Goal: Browse casually: Explore the website without a specific task or goal

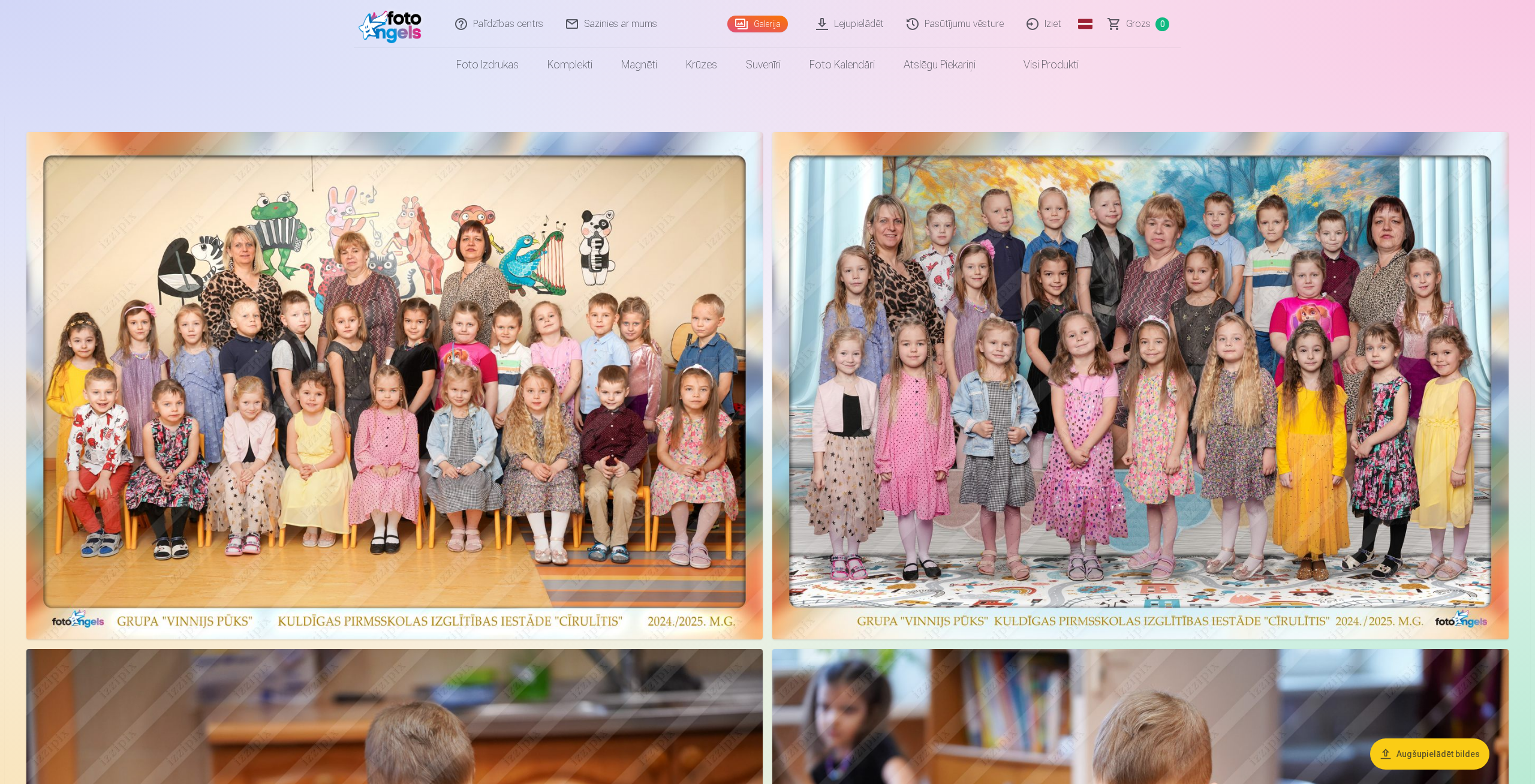
click at [345, 289] on img at bounding box center [395, 385] width 736 height 507
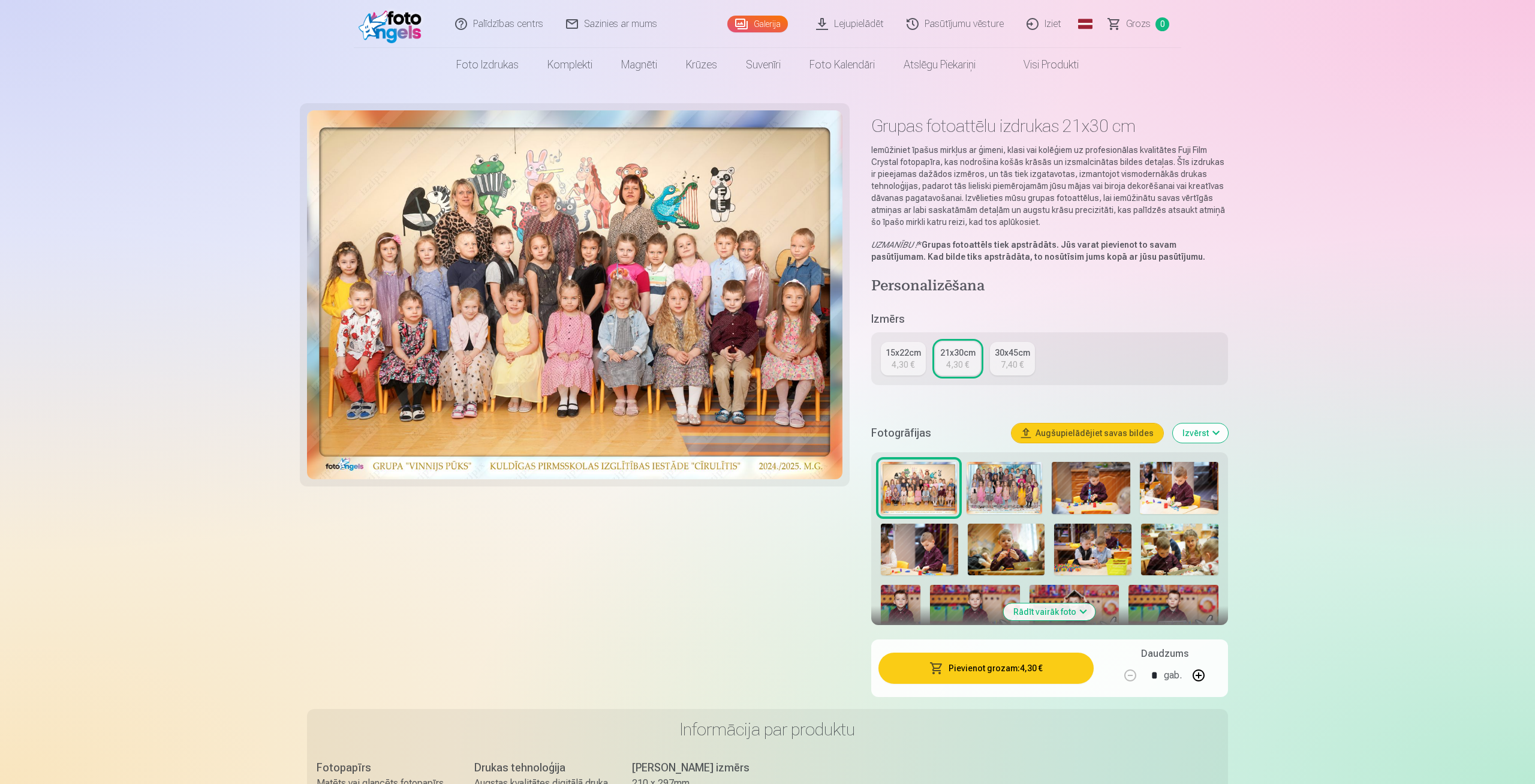
click at [1024, 484] on img at bounding box center [1004, 487] width 76 height 52
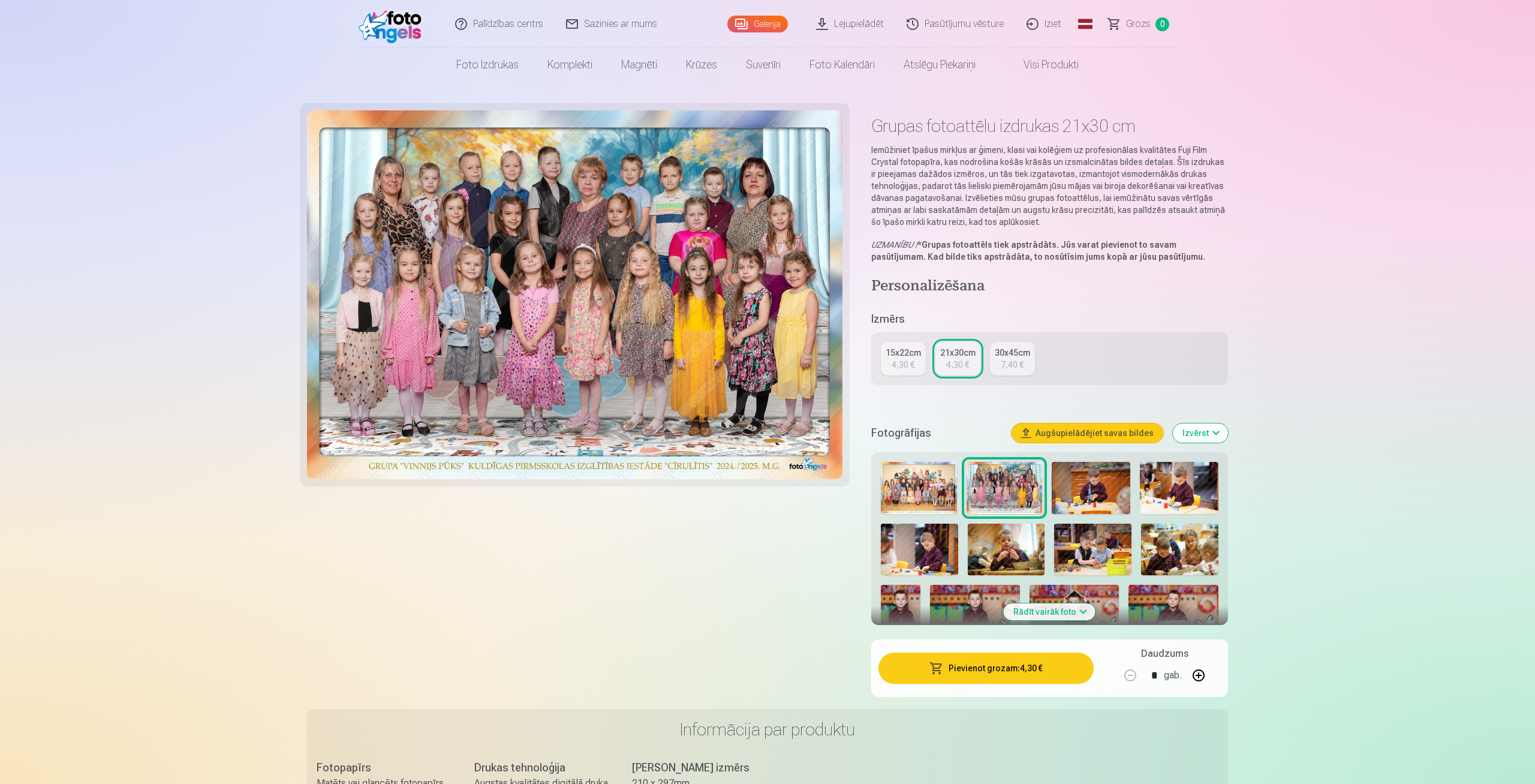
click at [1076, 612] on button "Rādīt vairāk foto" at bounding box center [1049, 611] width 92 height 17
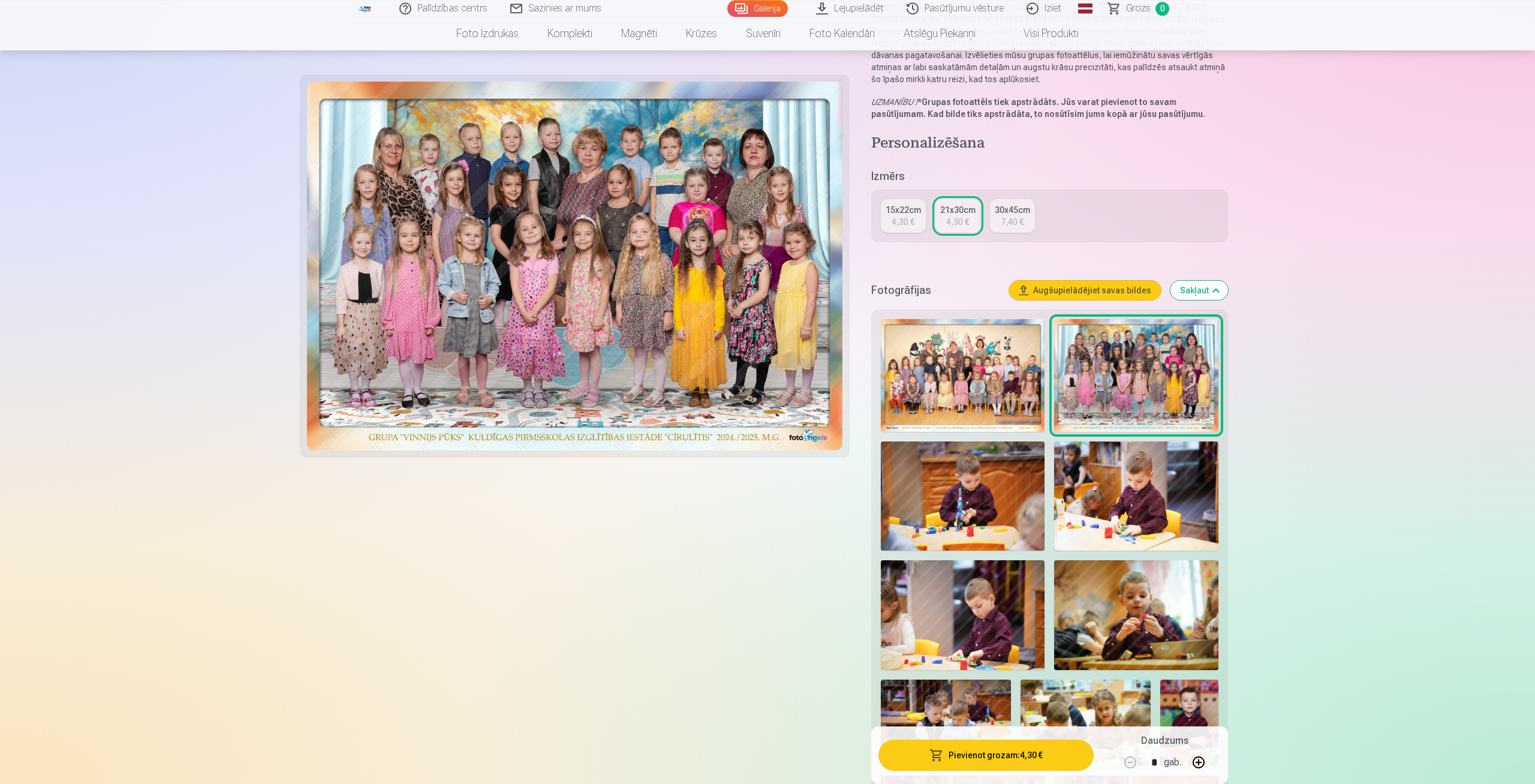
scroll to position [187, 0]
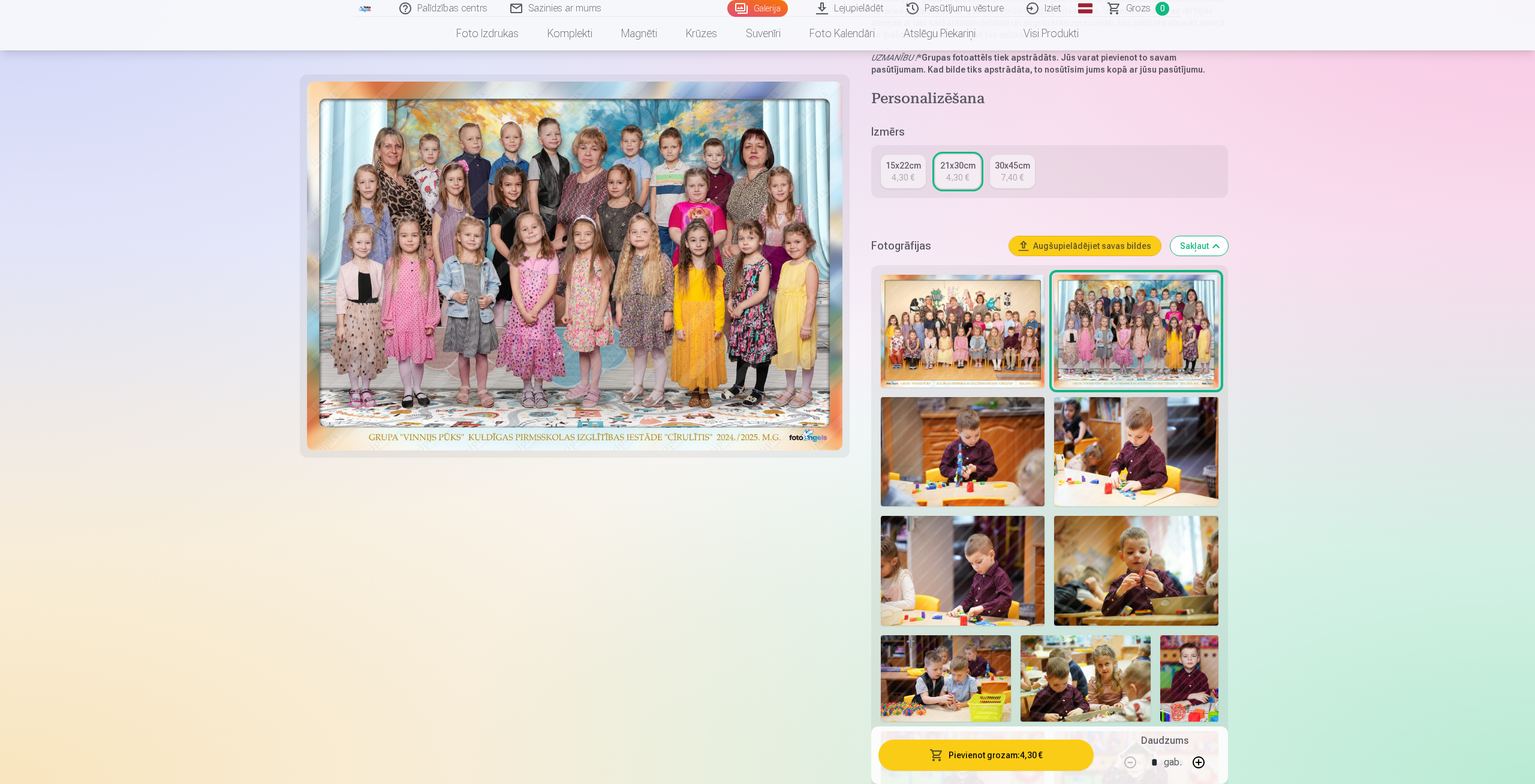
click at [979, 428] on img at bounding box center [963, 451] width 164 height 109
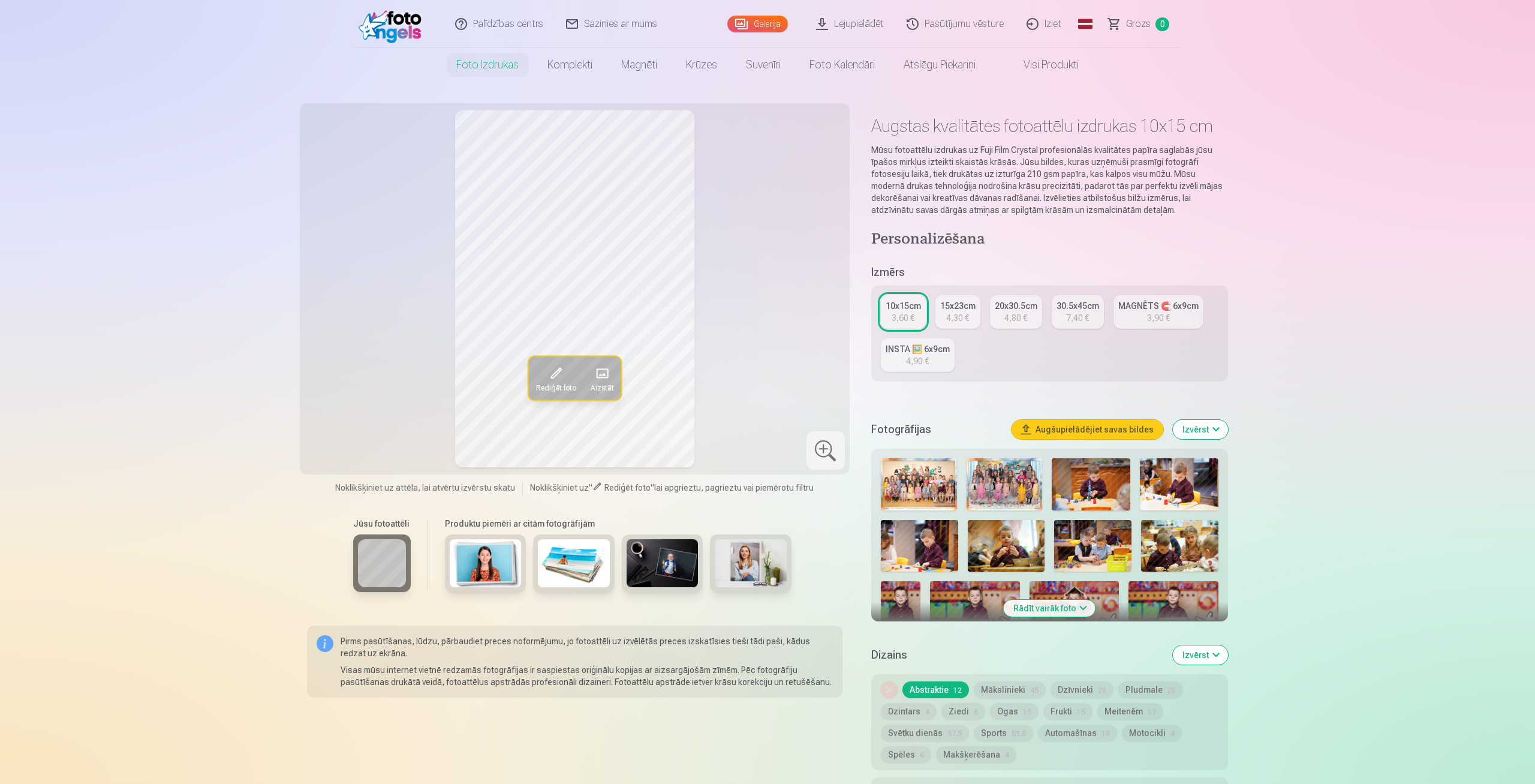
click at [1097, 465] on img at bounding box center [1091, 484] width 79 height 52
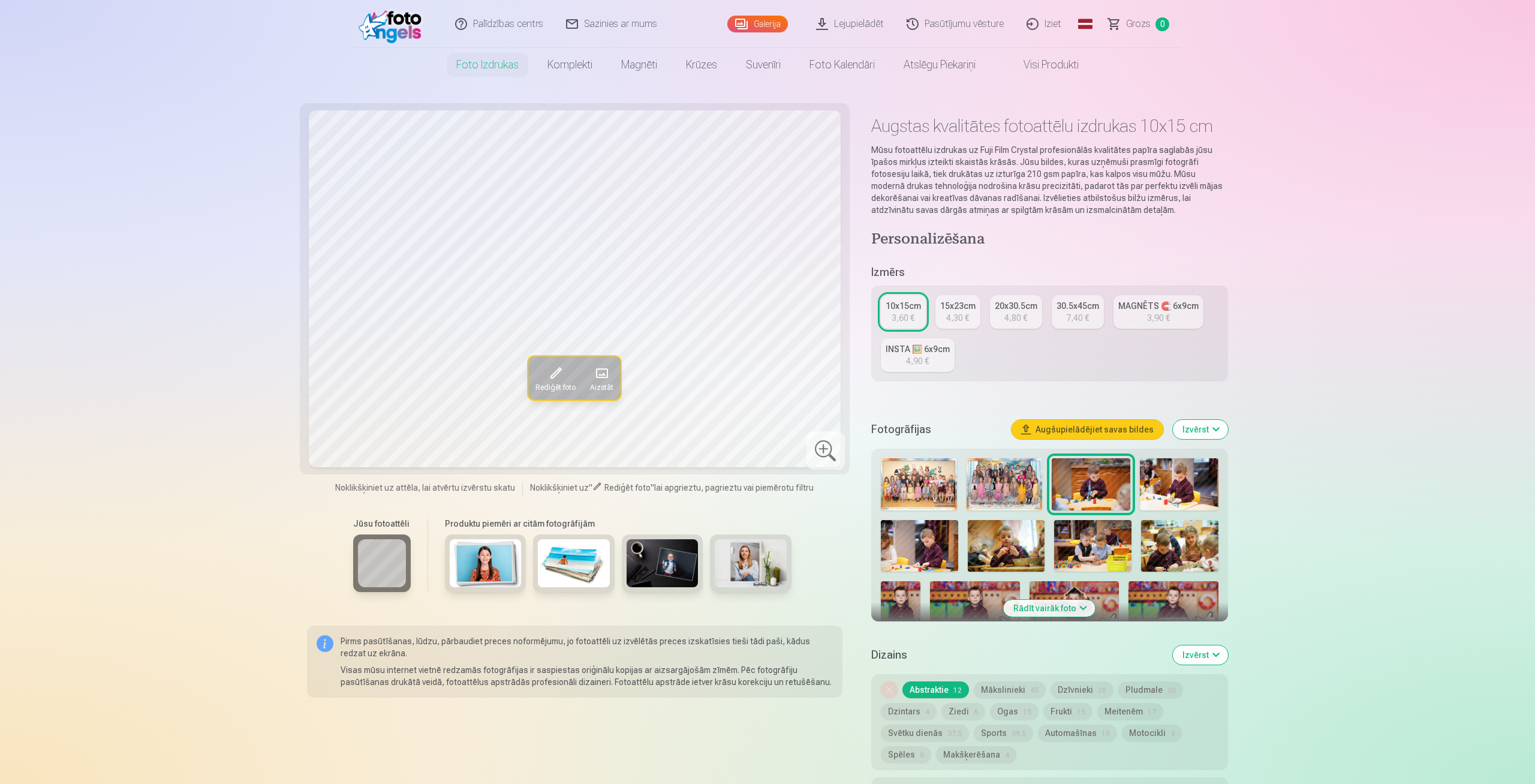
click at [1172, 479] on img at bounding box center [1179, 484] width 79 height 52
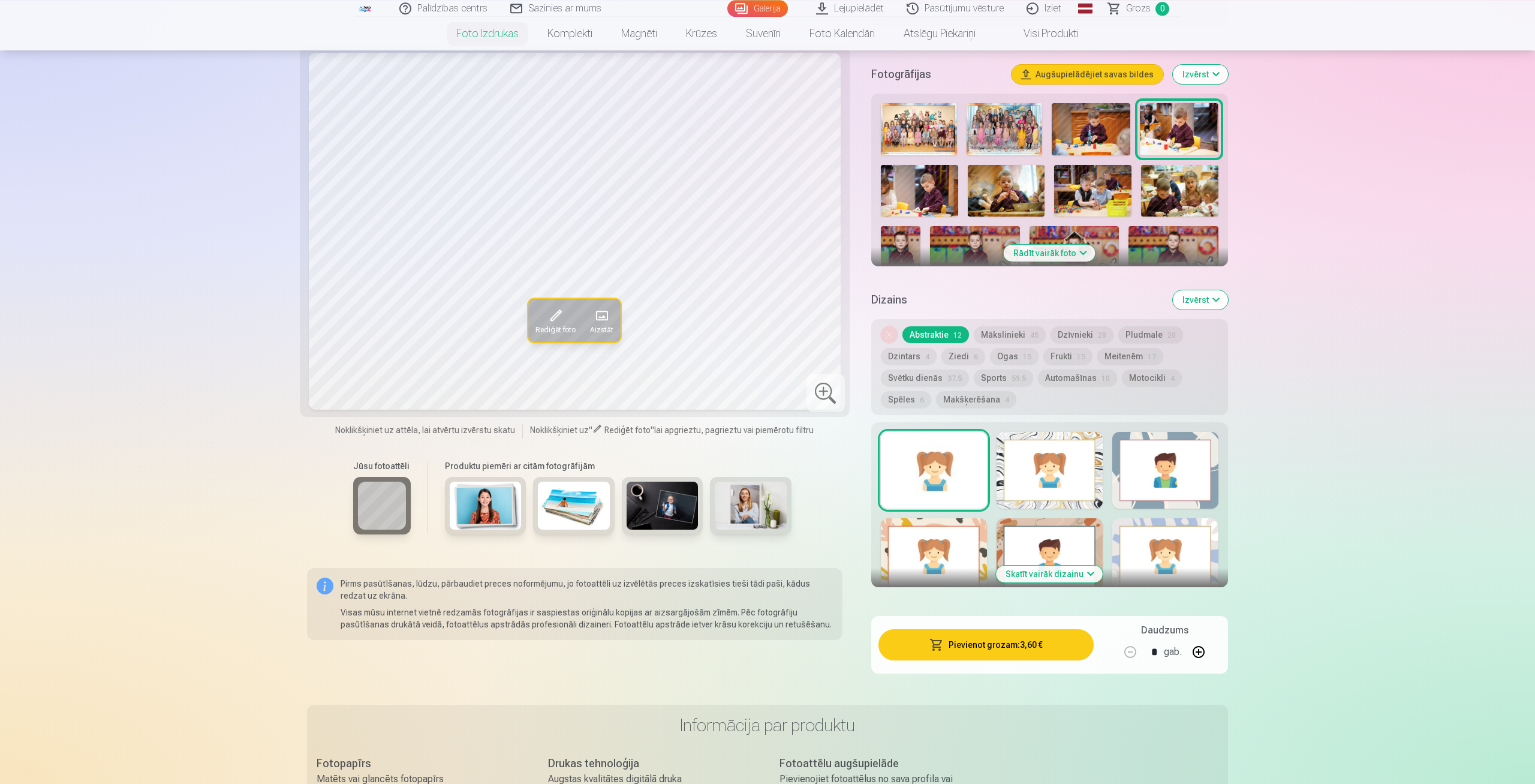
scroll to position [250, 0]
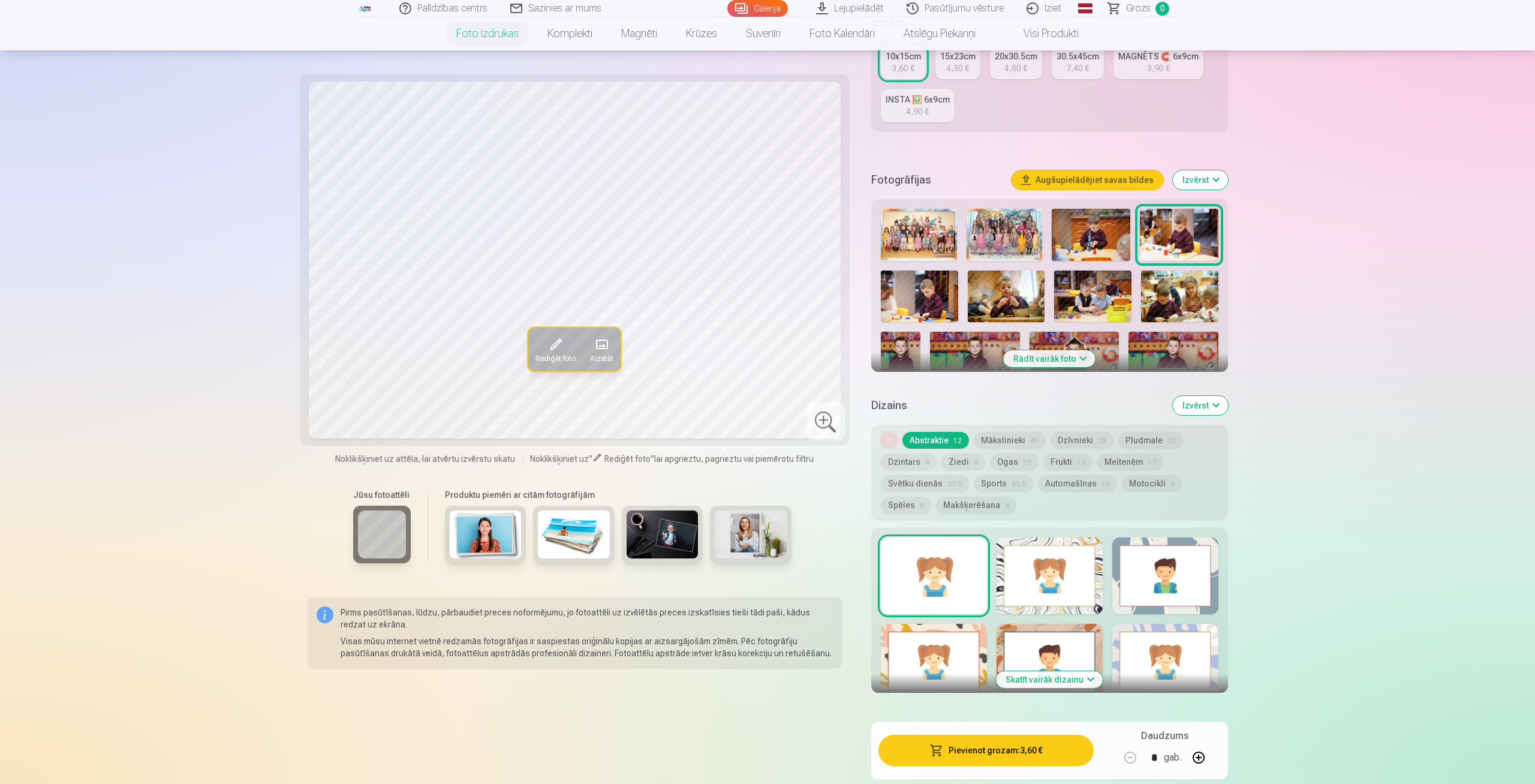
click at [930, 288] on img at bounding box center [920, 296] width 77 height 52
click at [1001, 302] on img at bounding box center [1006, 296] width 77 height 52
click at [1118, 299] on img at bounding box center [1093, 296] width 77 height 52
click at [1174, 297] on img at bounding box center [1179, 296] width 77 height 52
click at [905, 350] on img at bounding box center [901, 361] width 40 height 60
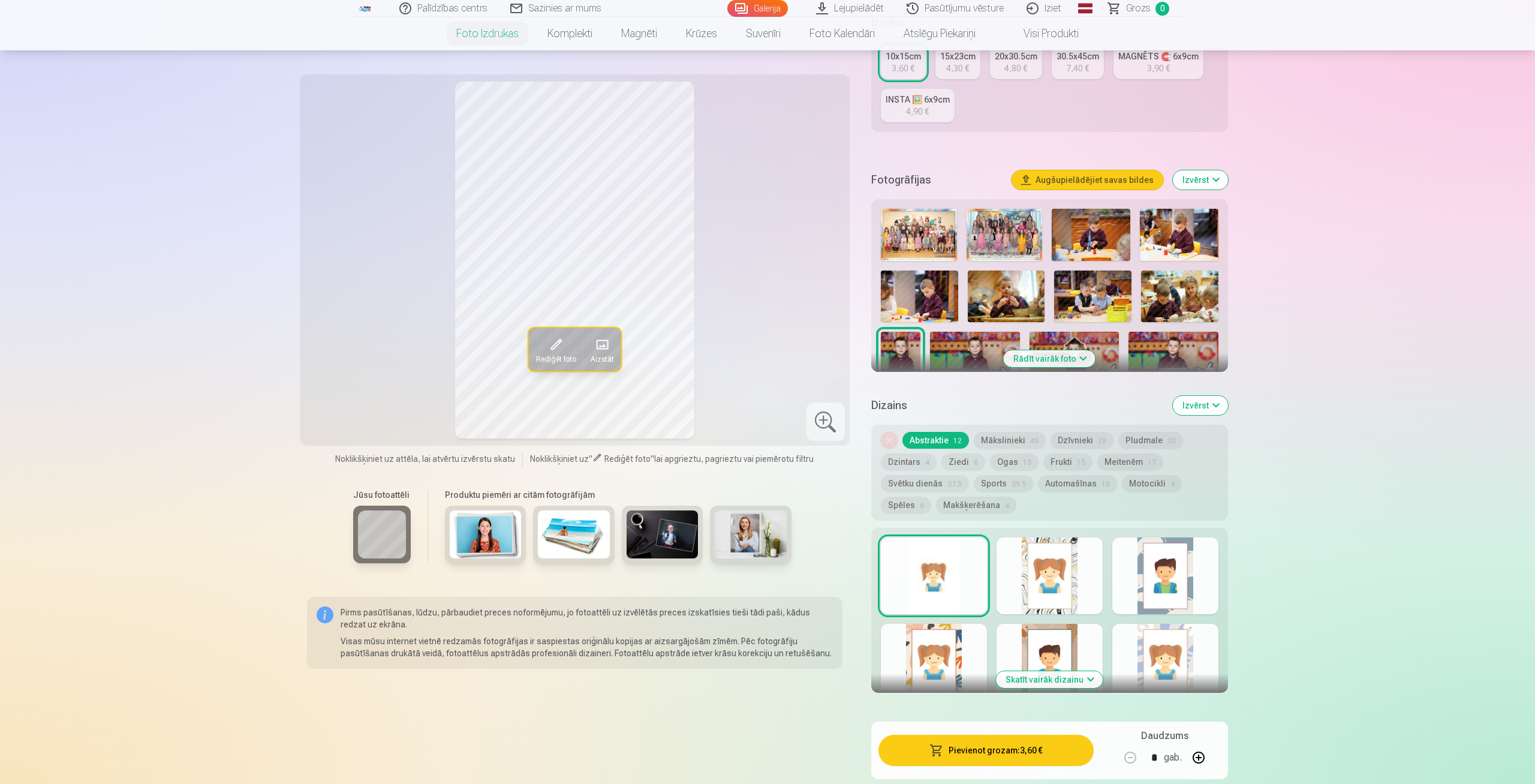
click at [970, 347] on img at bounding box center [975, 361] width 90 height 60
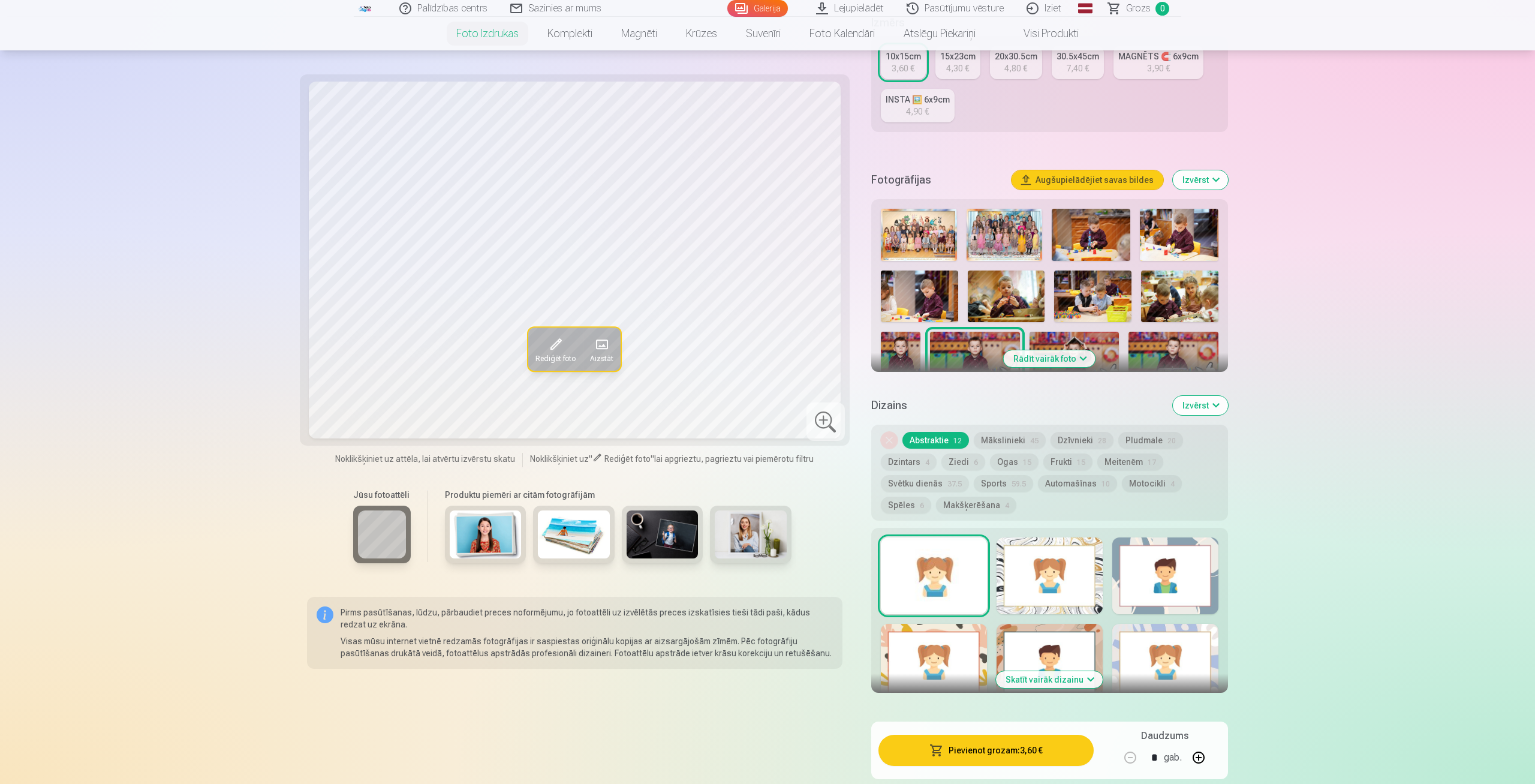
click at [1066, 359] on button "Rādīt vairāk foto" at bounding box center [1049, 359] width 92 height 17
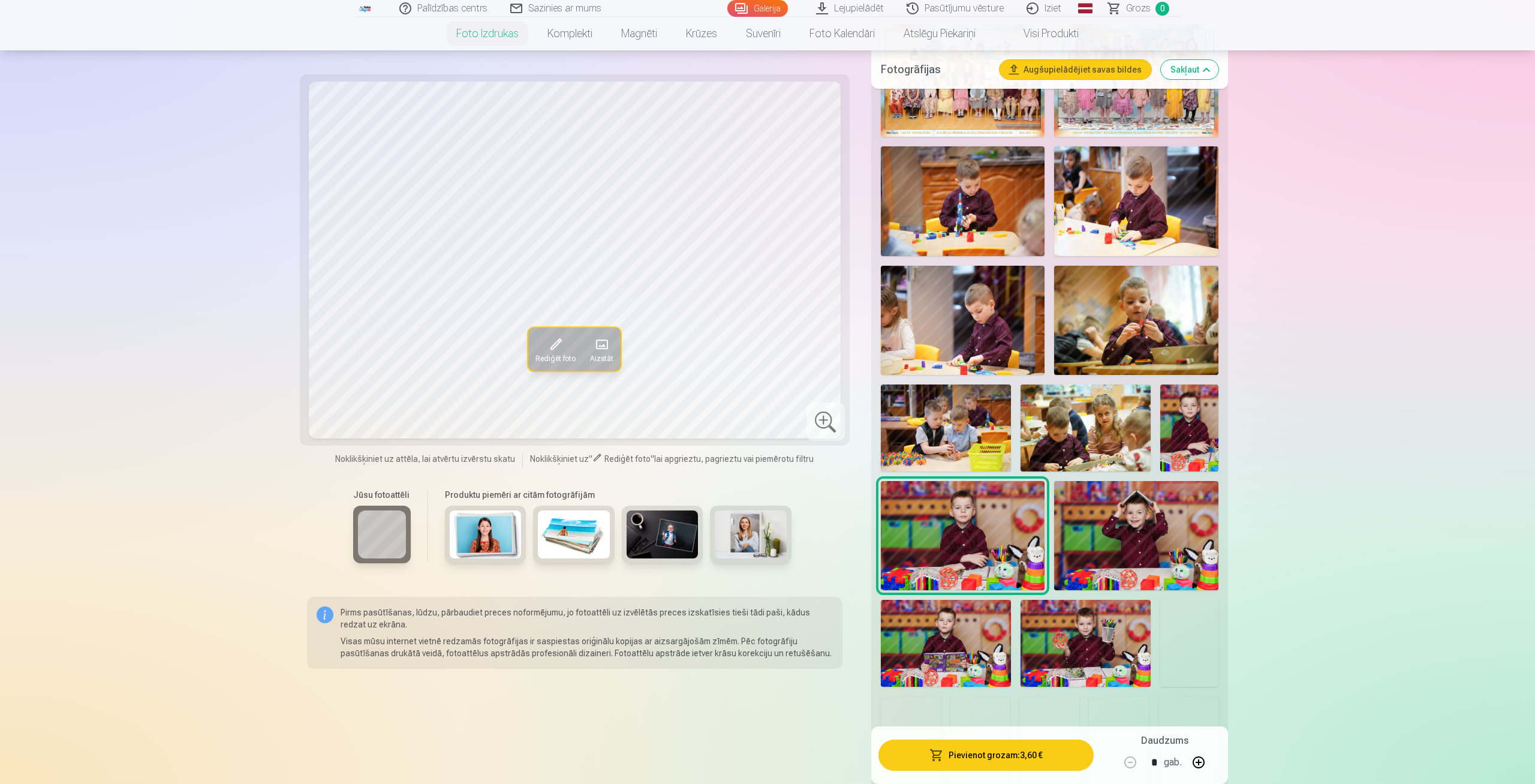
scroll to position [437, 0]
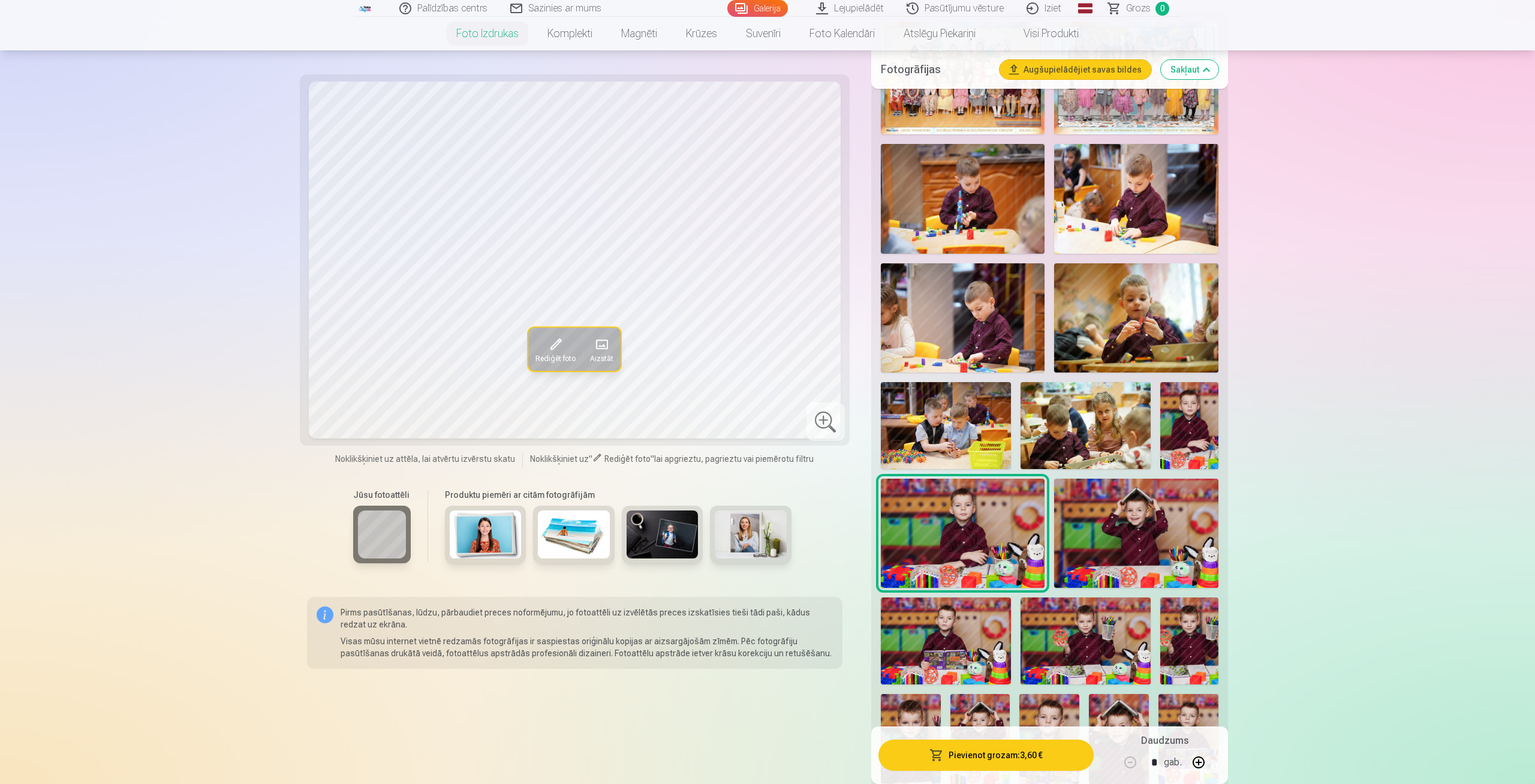
click at [1111, 526] on img at bounding box center [1136, 533] width 164 height 109
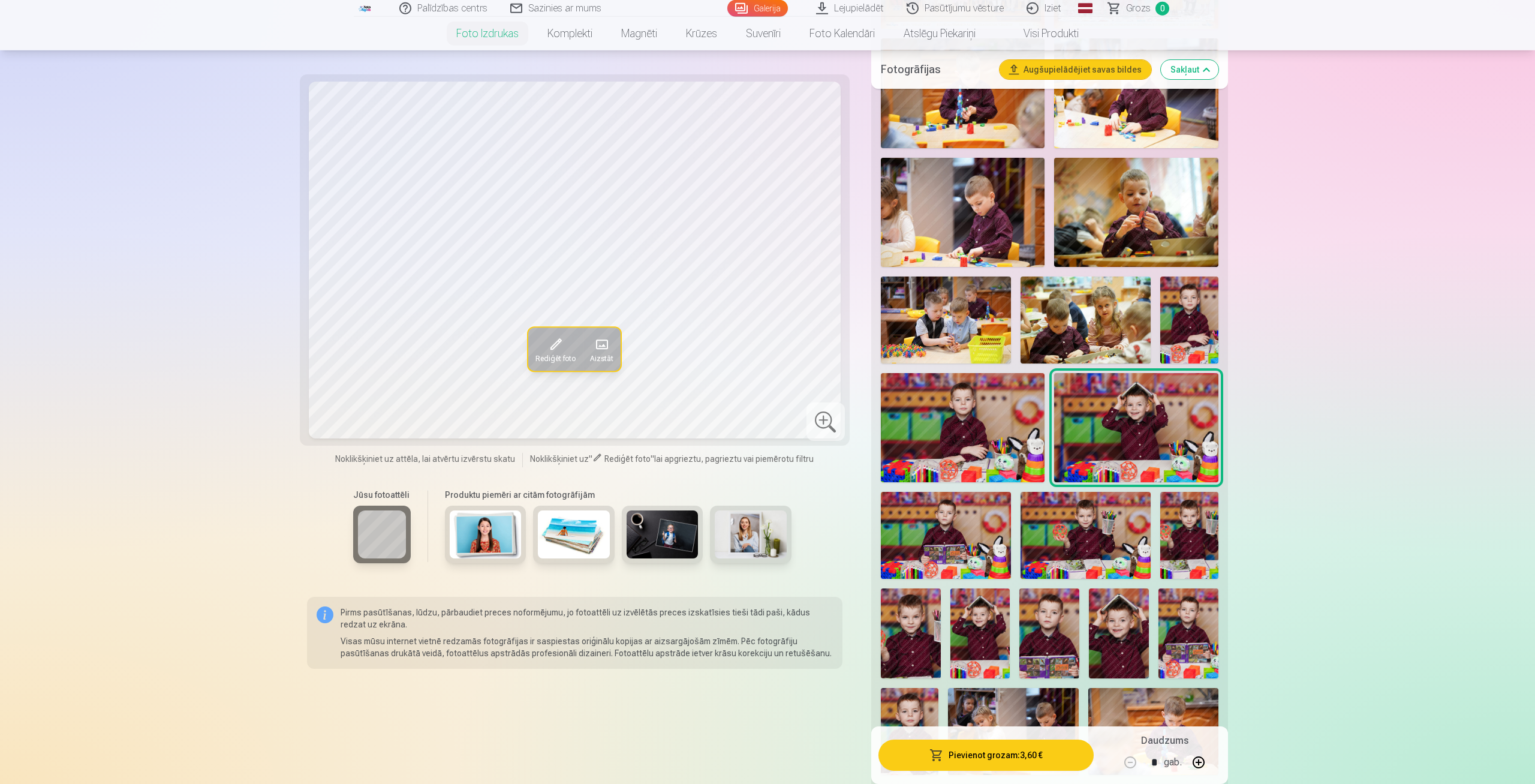
scroll to position [561, 0]
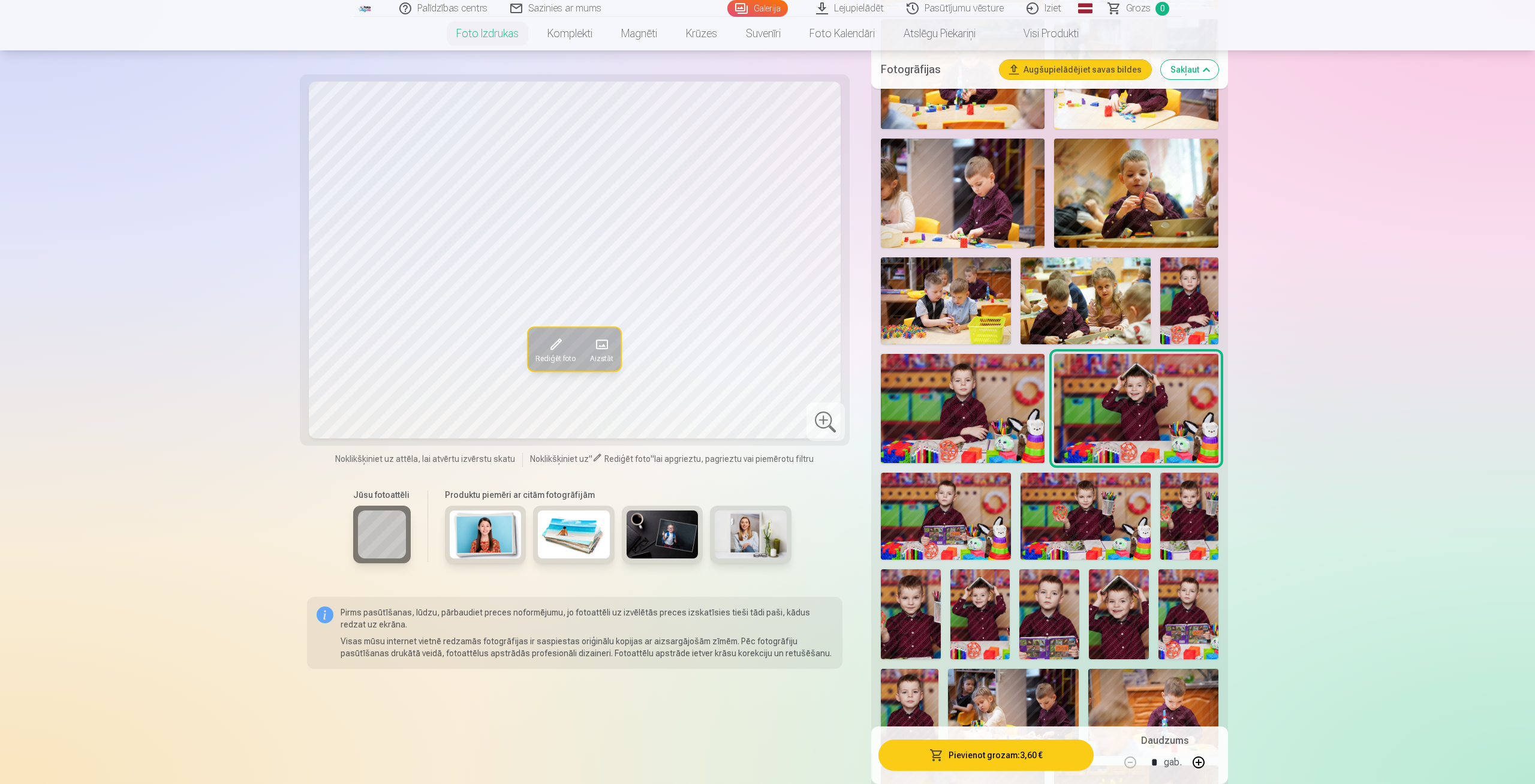
click at [936, 522] on img at bounding box center [946, 516] width 130 height 87
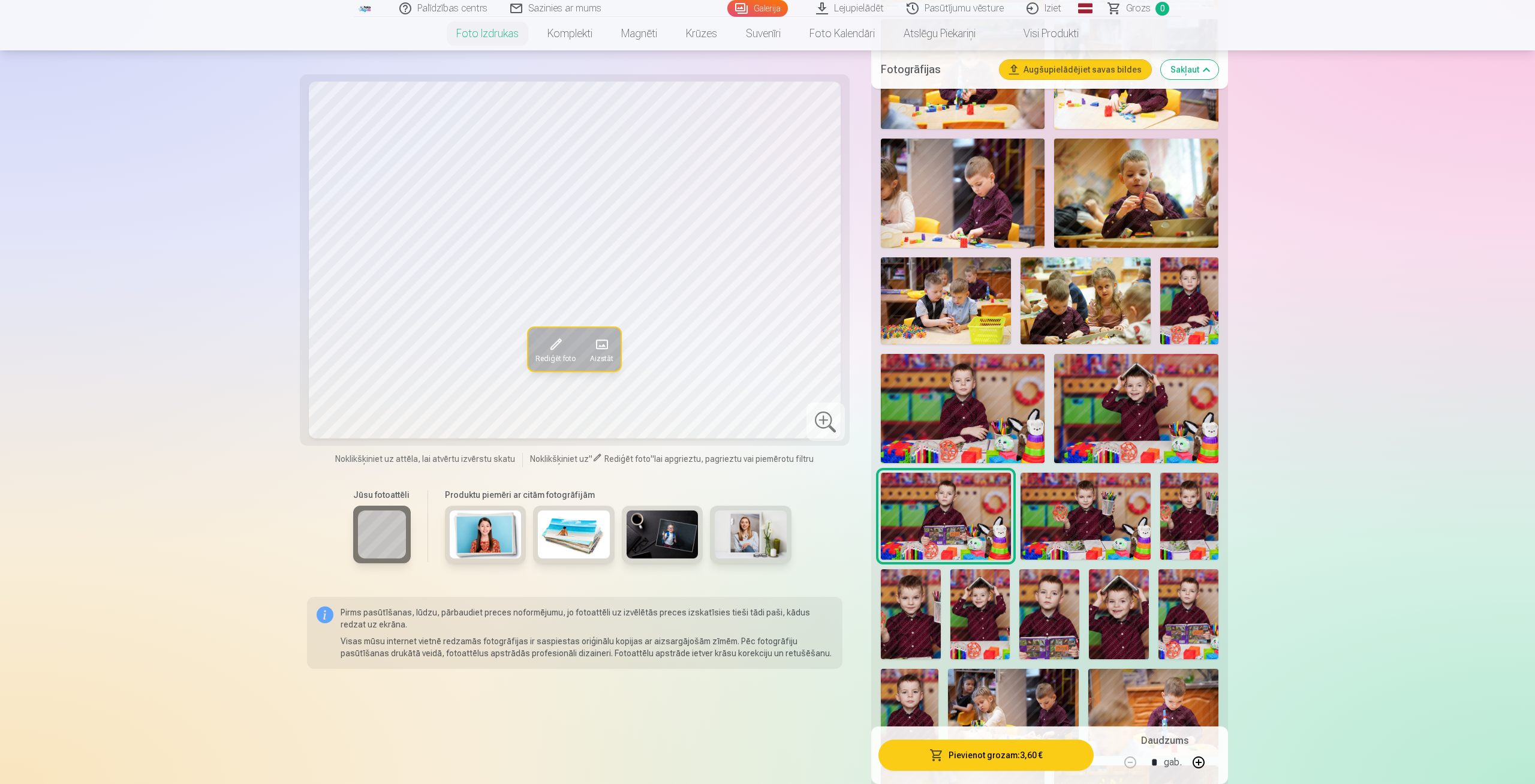
click at [1096, 516] on img at bounding box center [1085, 516] width 130 height 87
click at [1199, 529] on img at bounding box center [1189, 516] width 58 height 87
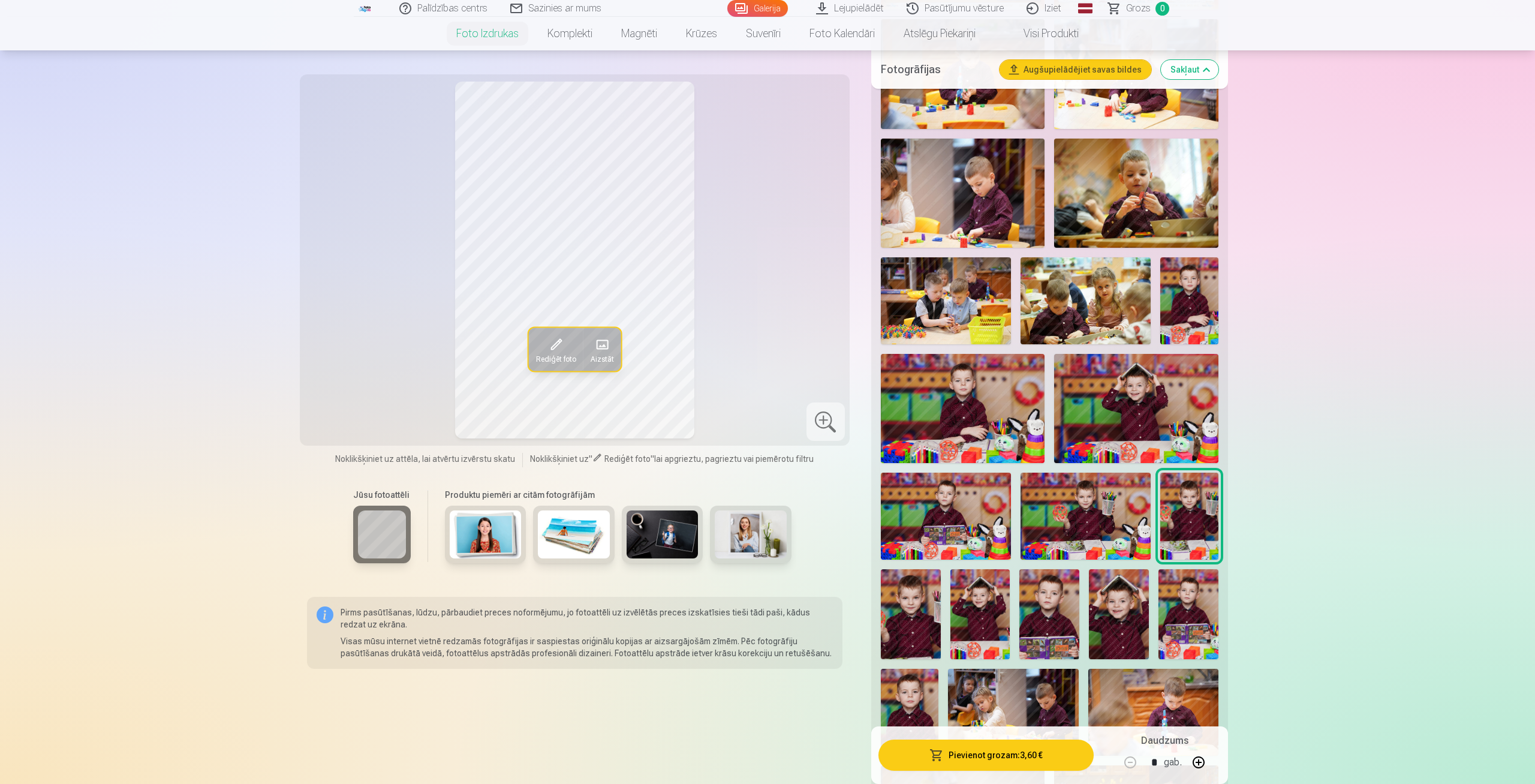
drag, startPoint x: 724, startPoint y: 287, endPoint x: 752, endPoint y: 333, distance: 53.9
click at [755, 341] on div "Rediģēt foto Aizstāt" at bounding box center [574, 260] width 535 height 357
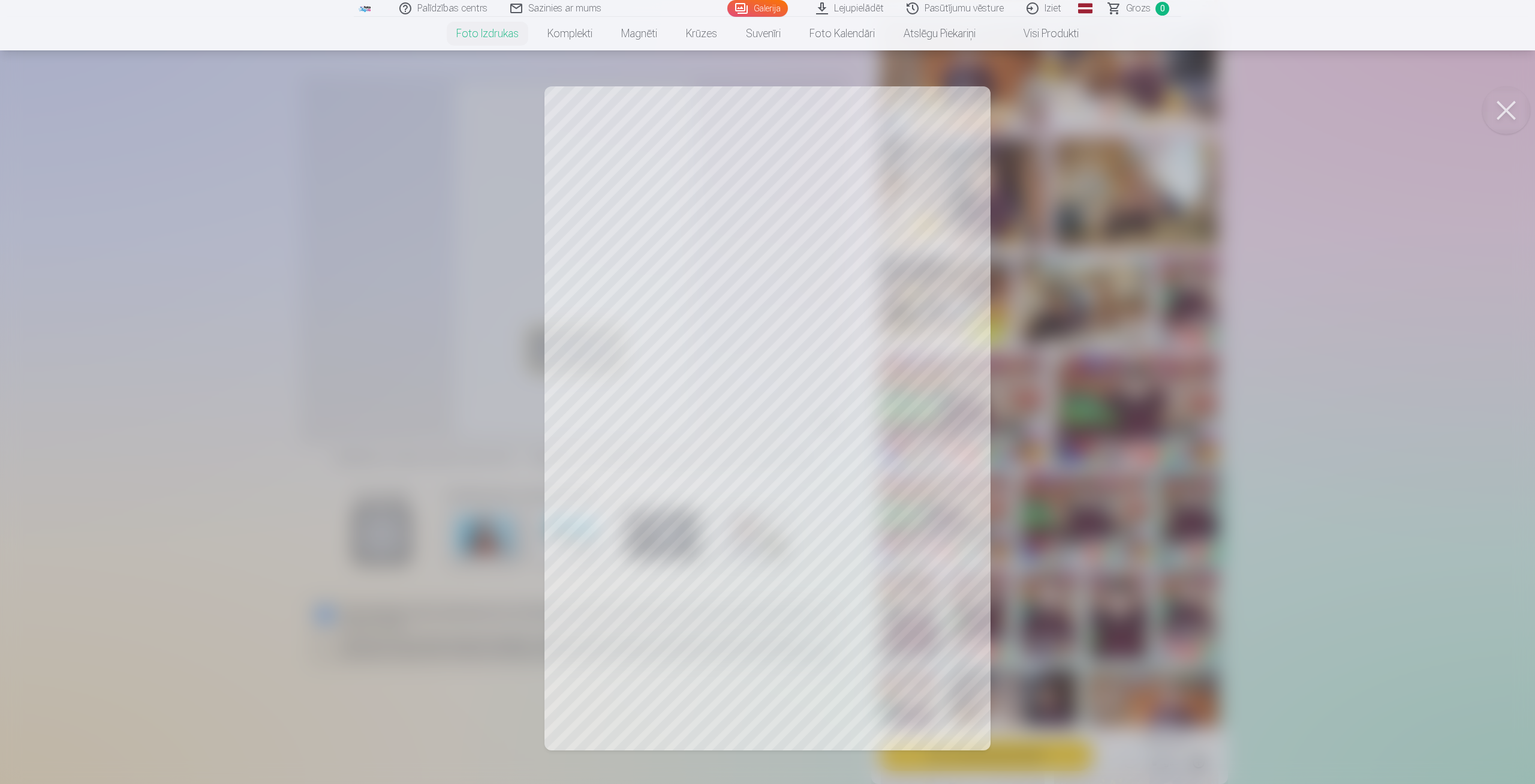
click at [668, 223] on div at bounding box center [767, 392] width 1535 height 784
click at [1508, 108] on button at bounding box center [1506, 110] width 48 height 48
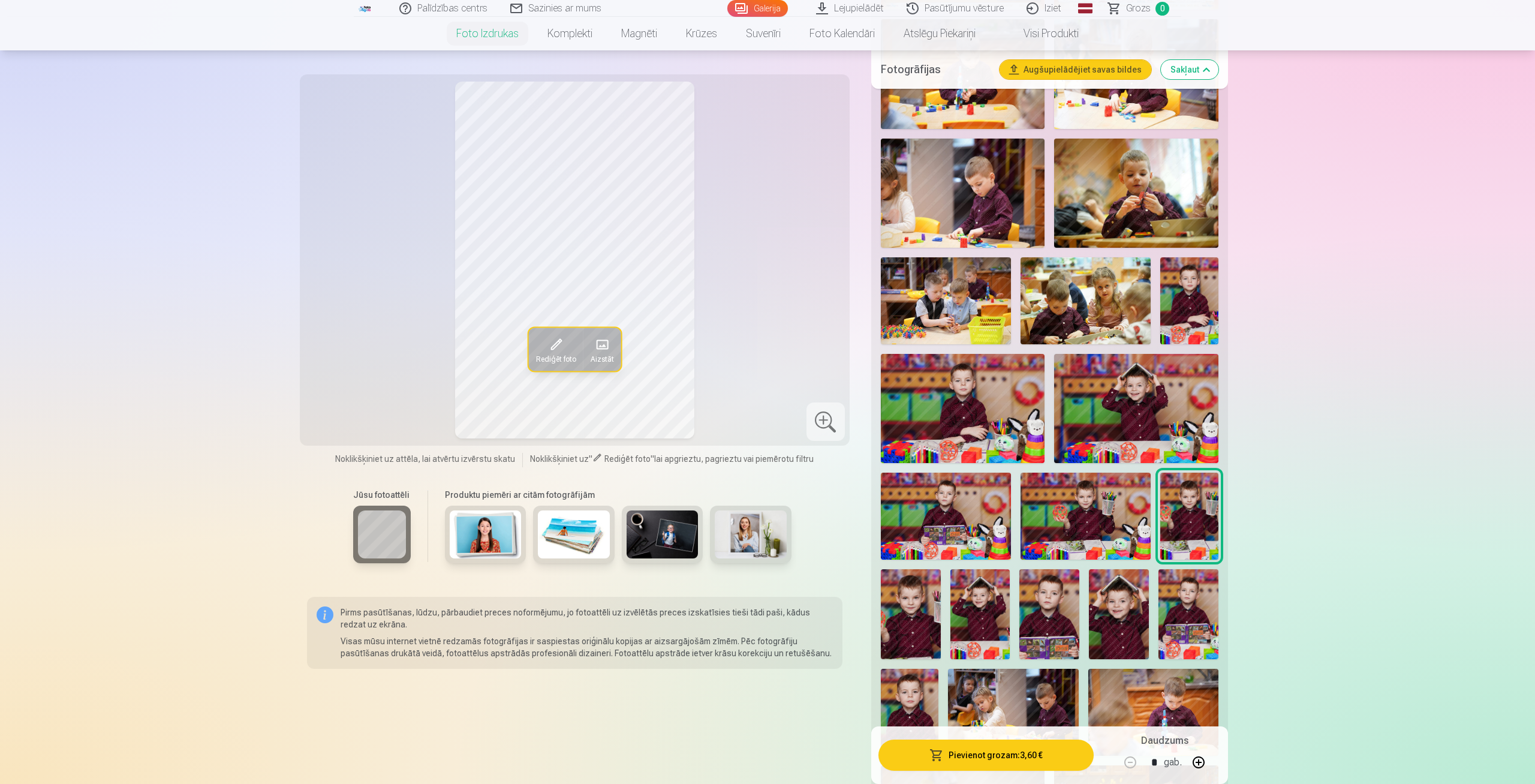
click at [925, 601] on img at bounding box center [911, 614] width 60 height 90
click at [997, 600] on img at bounding box center [980, 614] width 60 height 90
click at [1059, 616] on img at bounding box center [1049, 614] width 60 height 90
click at [1125, 609] on img at bounding box center [1118, 614] width 60 height 90
click at [1193, 604] on img at bounding box center [1188, 614] width 60 height 90
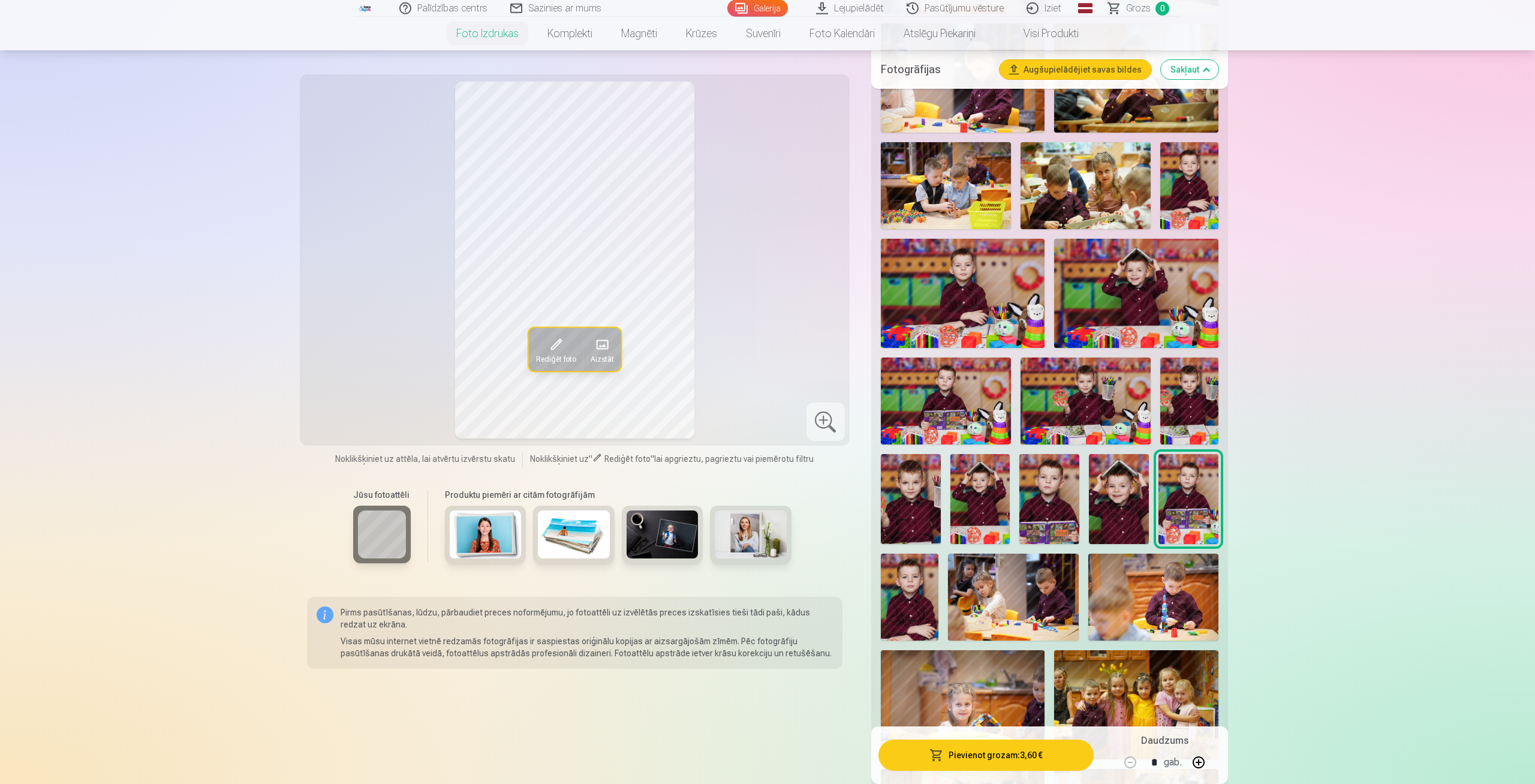
scroll to position [749, 0]
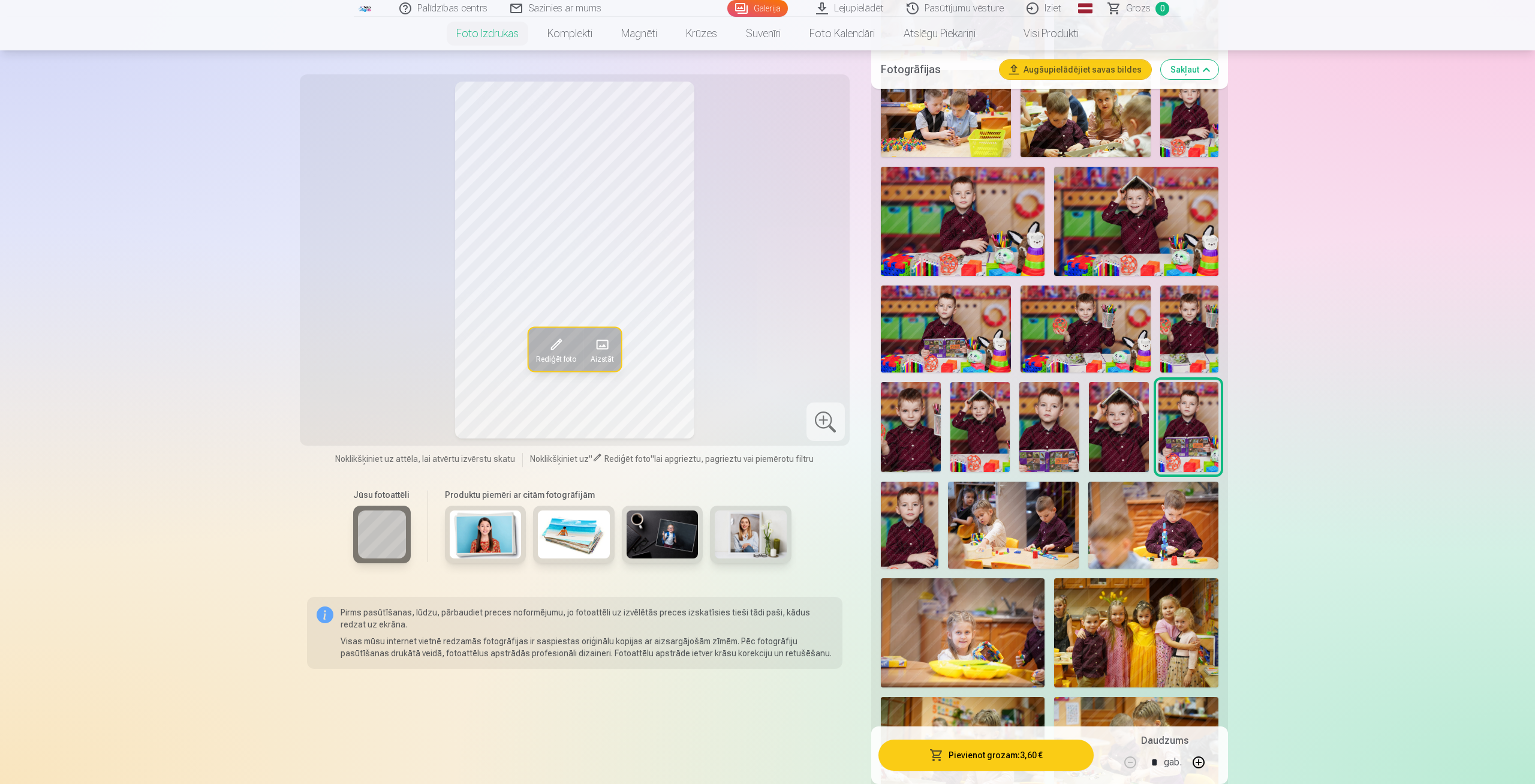
click at [897, 499] on img at bounding box center [910, 525] width 58 height 87
click at [1017, 519] on img at bounding box center [1013, 525] width 130 height 87
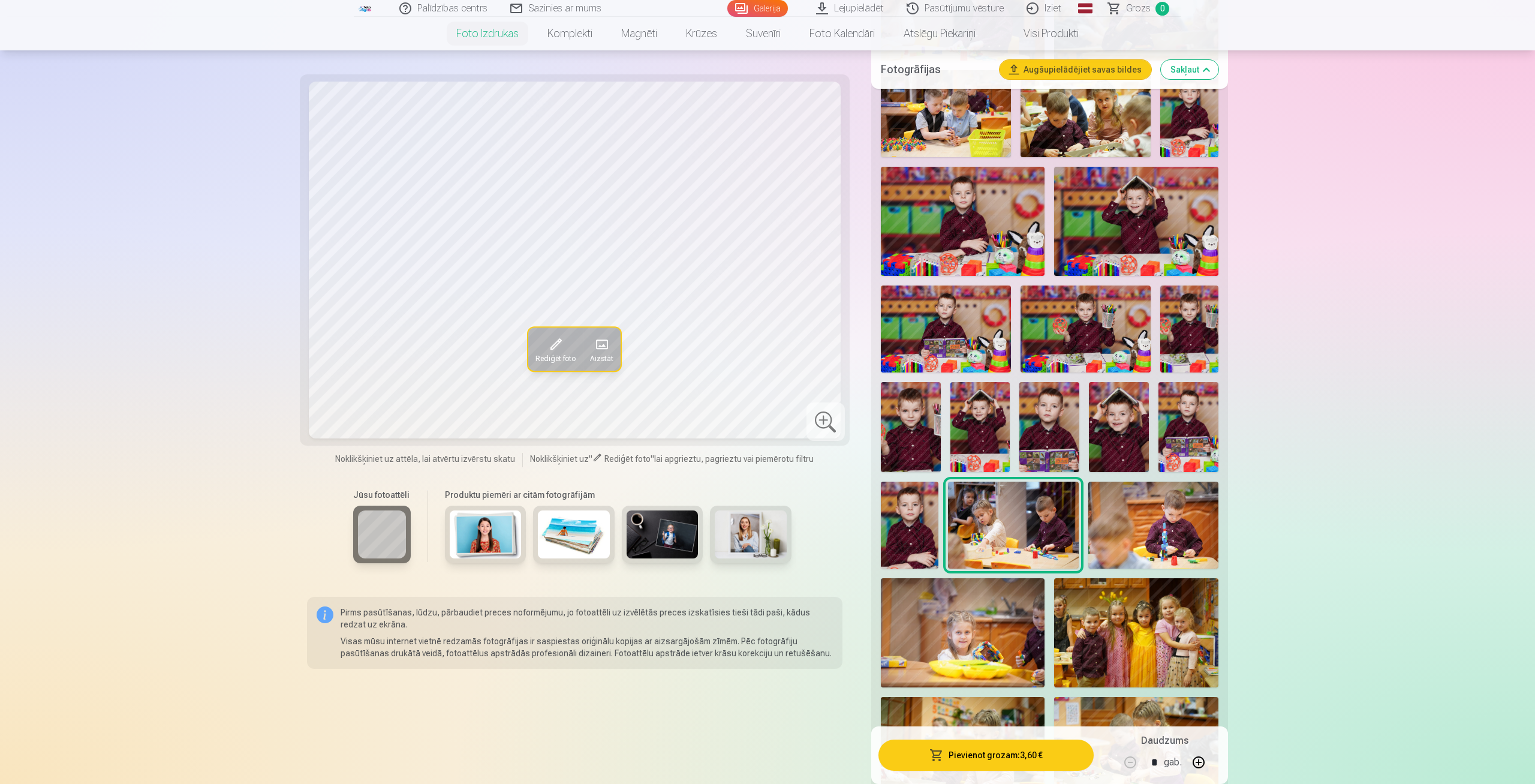
click at [1106, 535] on img at bounding box center [1153, 525] width 130 height 87
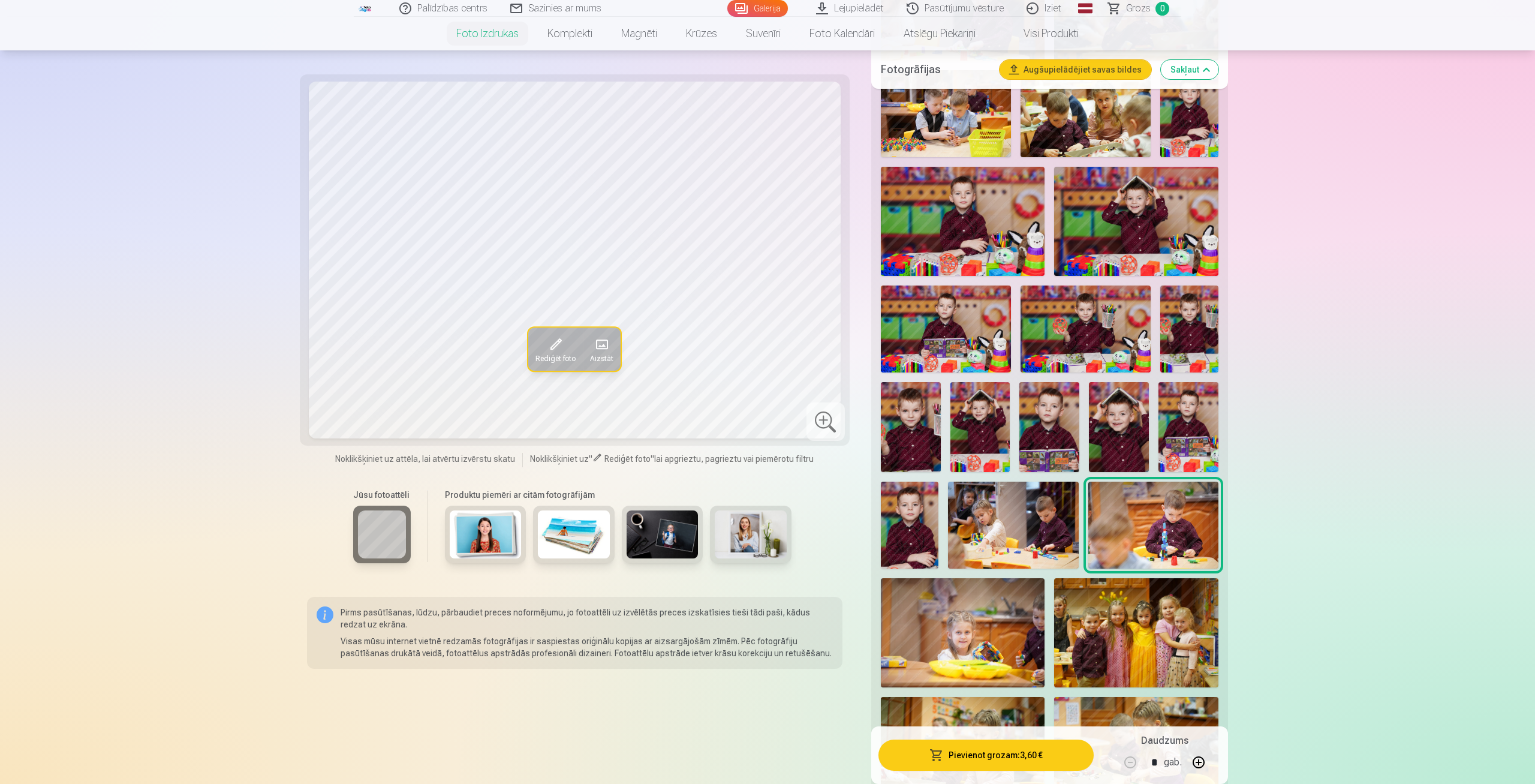
click at [973, 643] on img at bounding box center [963, 632] width 164 height 109
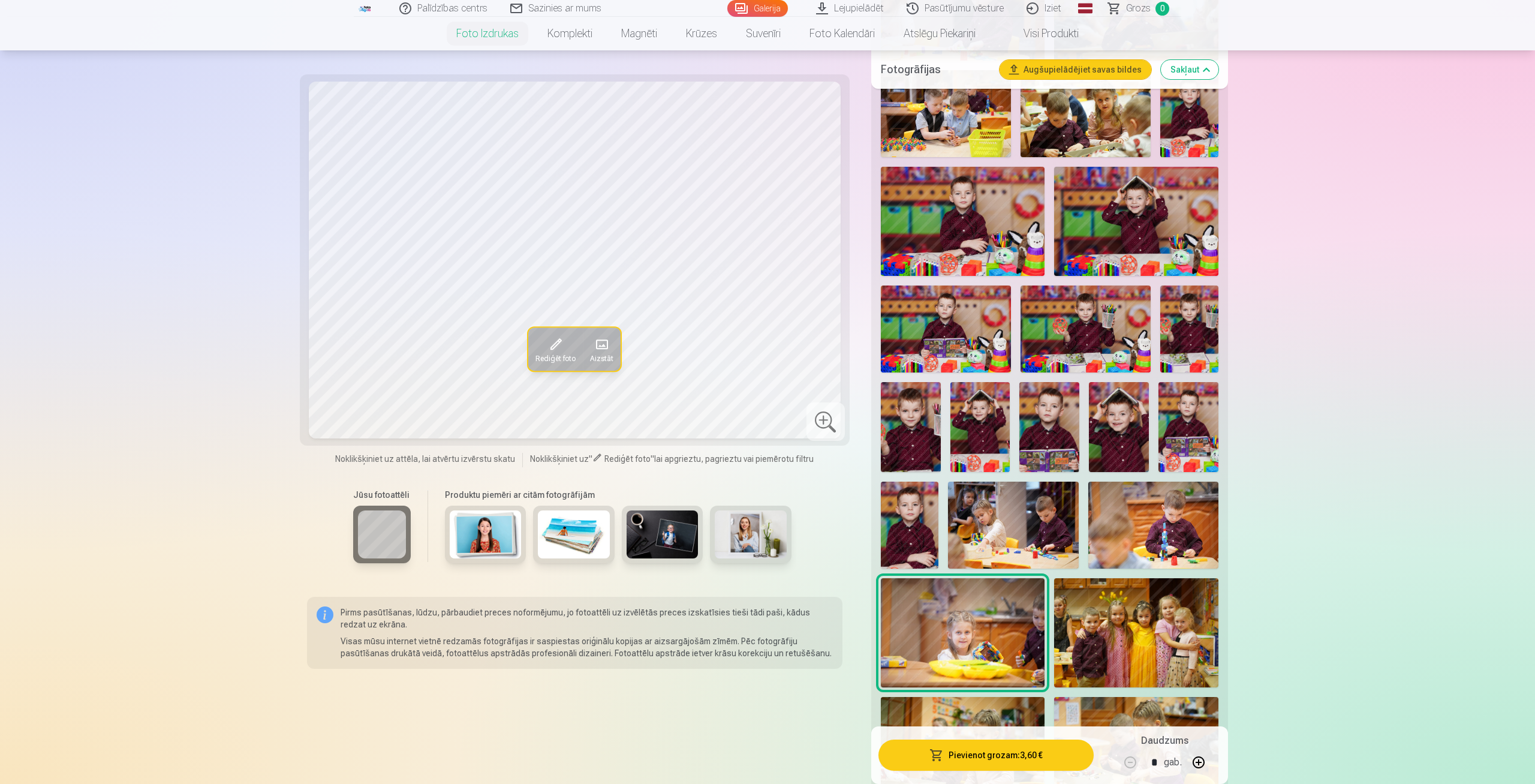
click at [1115, 626] on img at bounding box center [1136, 632] width 164 height 109
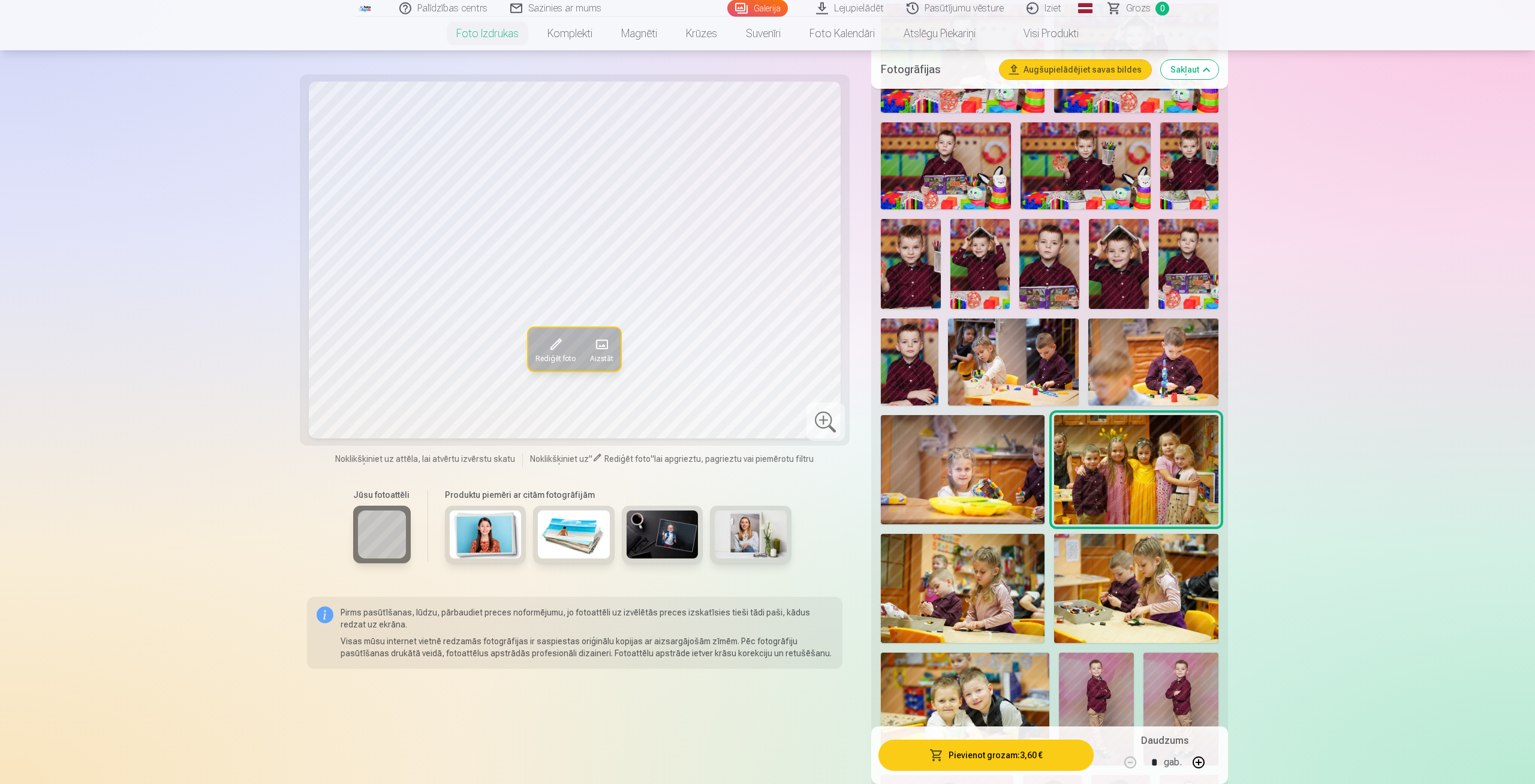
scroll to position [936, 0]
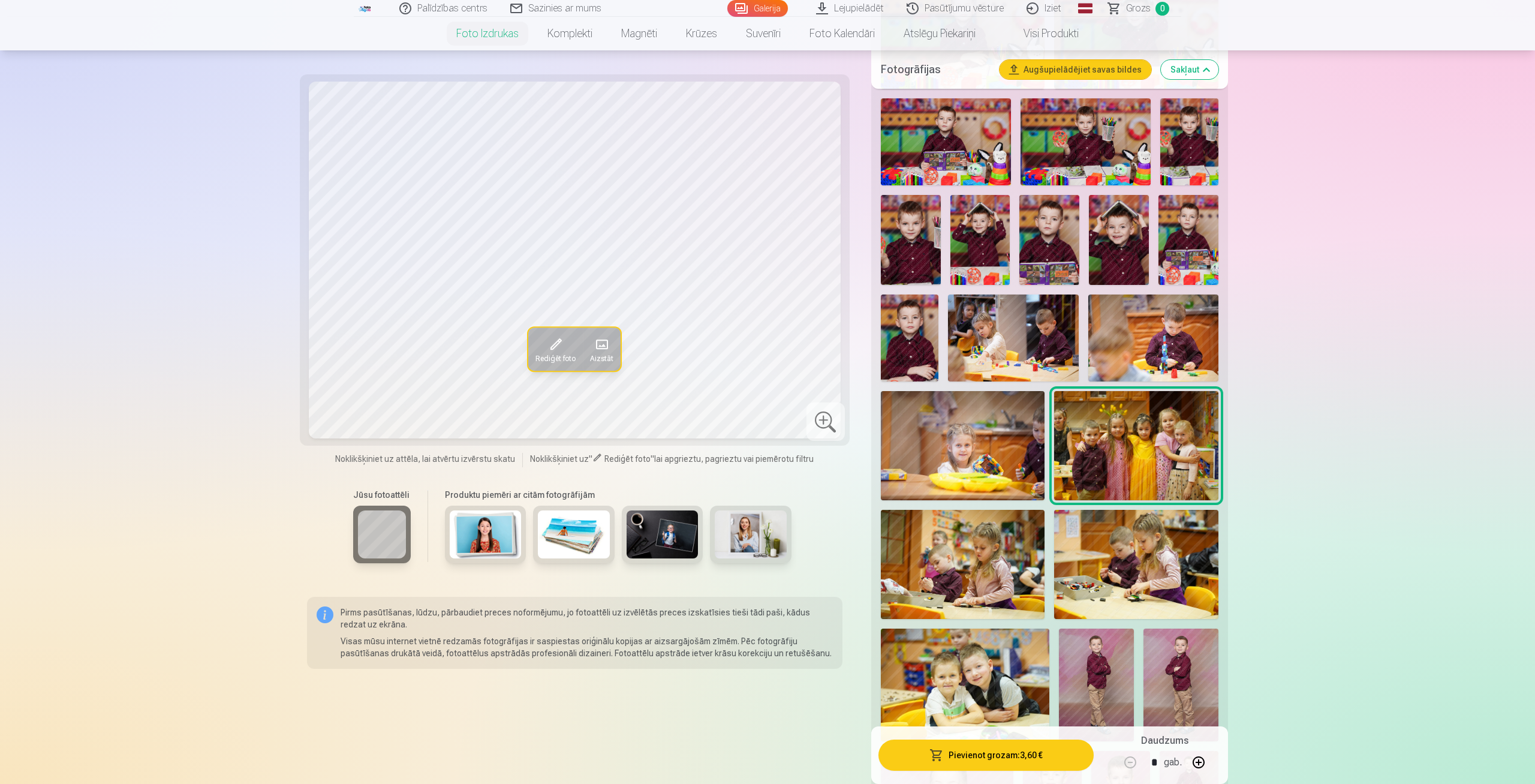
click at [997, 564] on img at bounding box center [963, 564] width 164 height 109
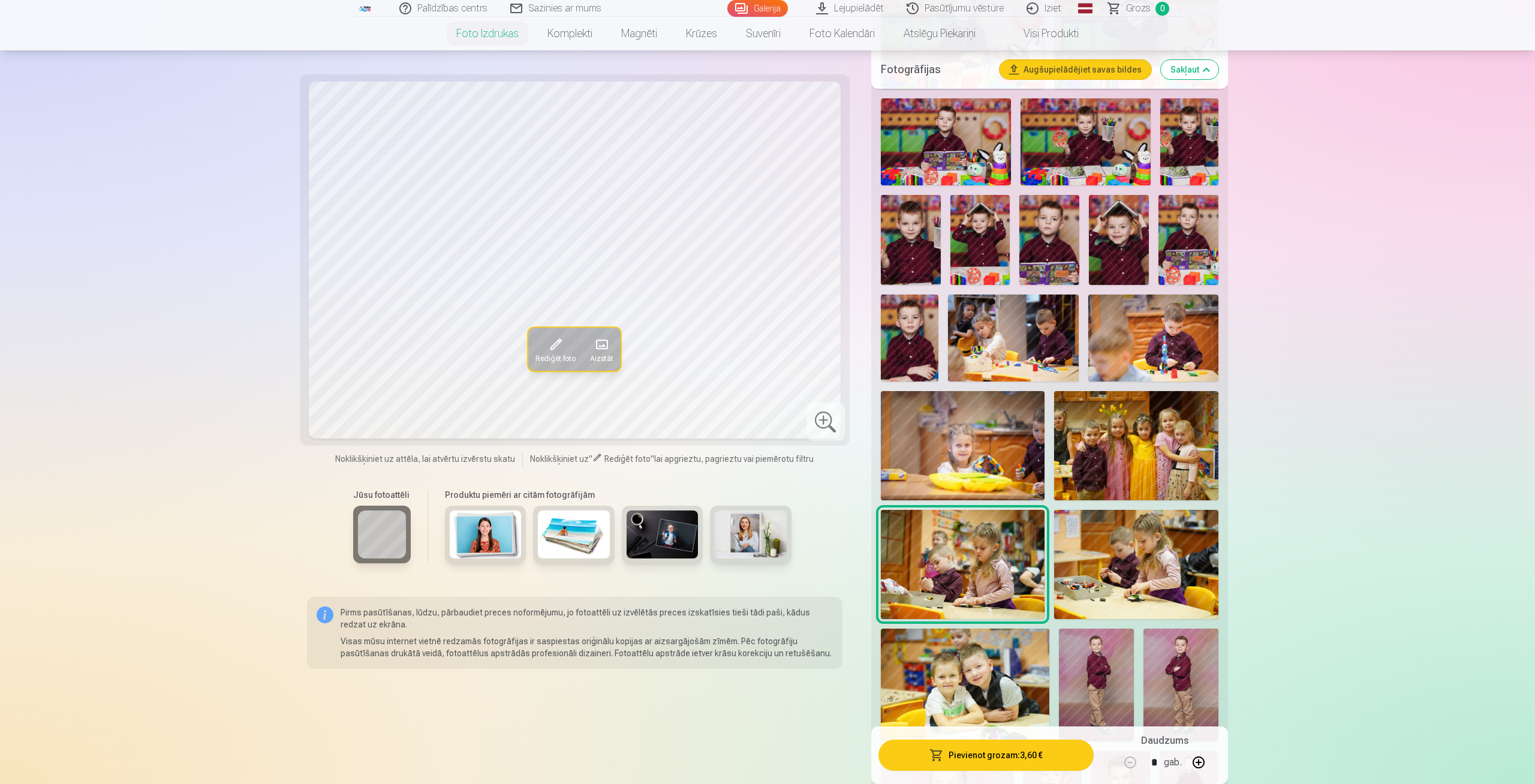
click at [1104, 585] on img at bounding box center [1136, 564] width 164 height 109
click at [973, 674] on img at bounding box center [965, 685] width 169 height 112
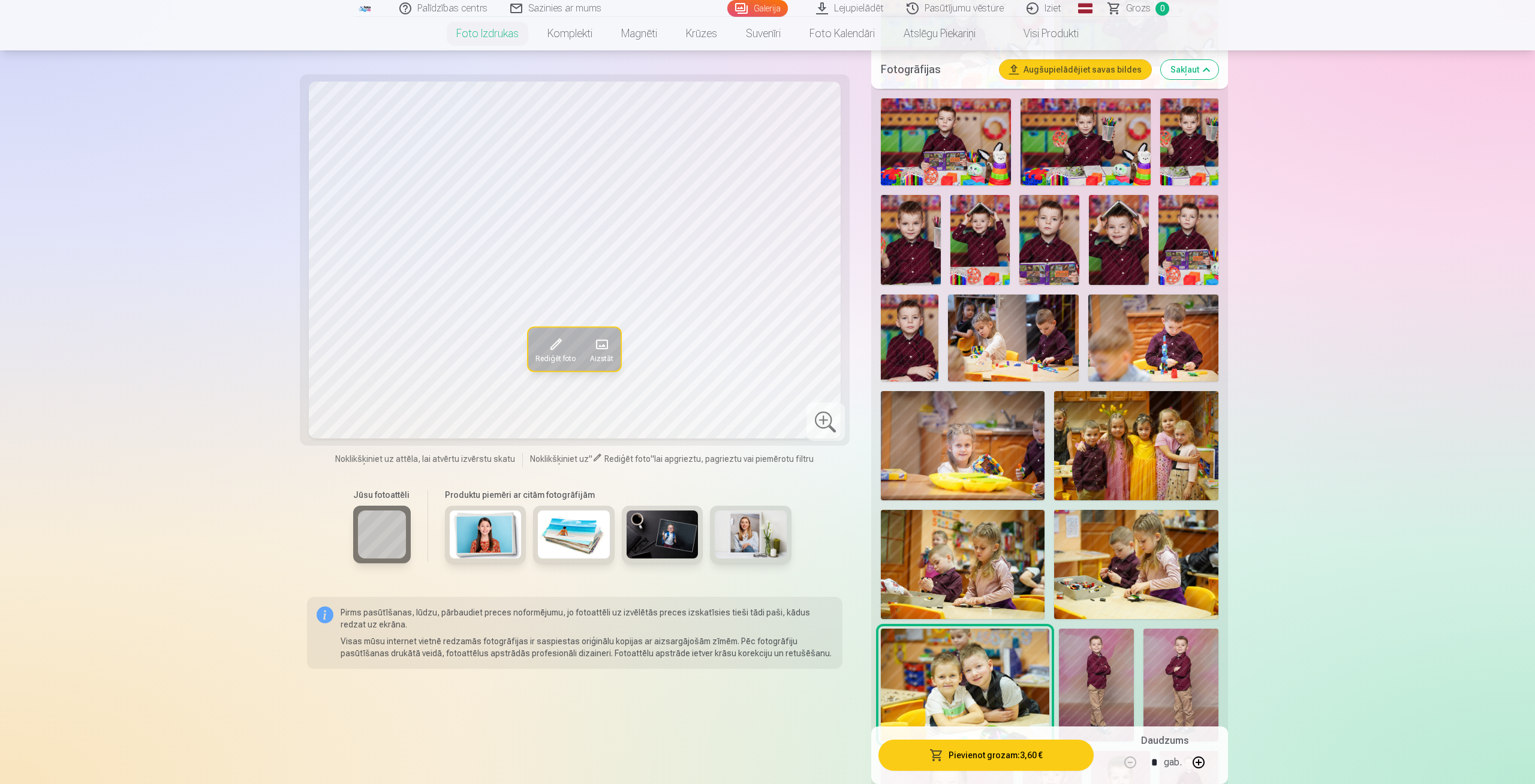
click at [1140, 685] on div at bounding box center [1050, 448] width 347 height 1860
click at [1096, 653] on img at bounding box center [1096, 685] width 75 height 113
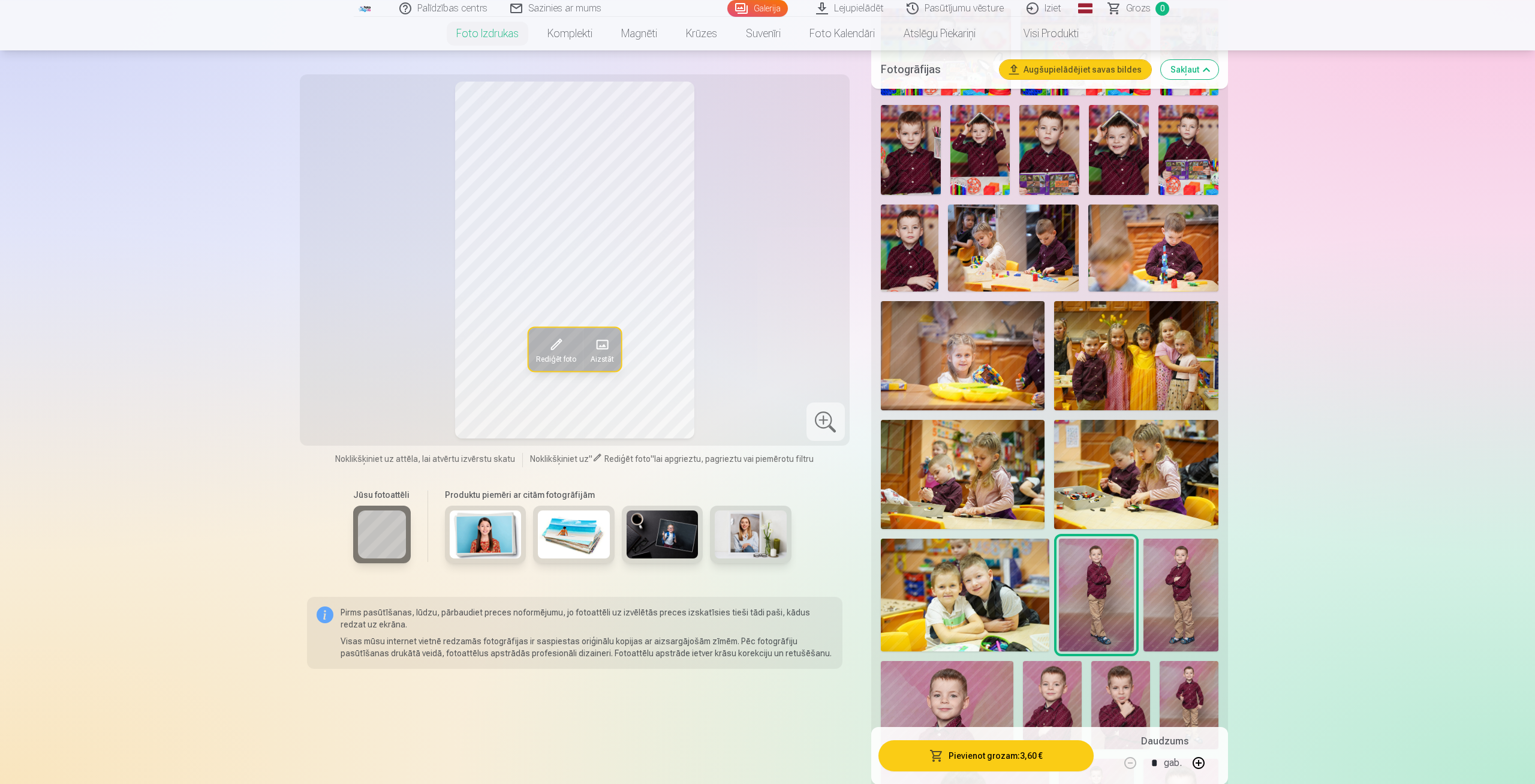
scroll to position [1184, 0]
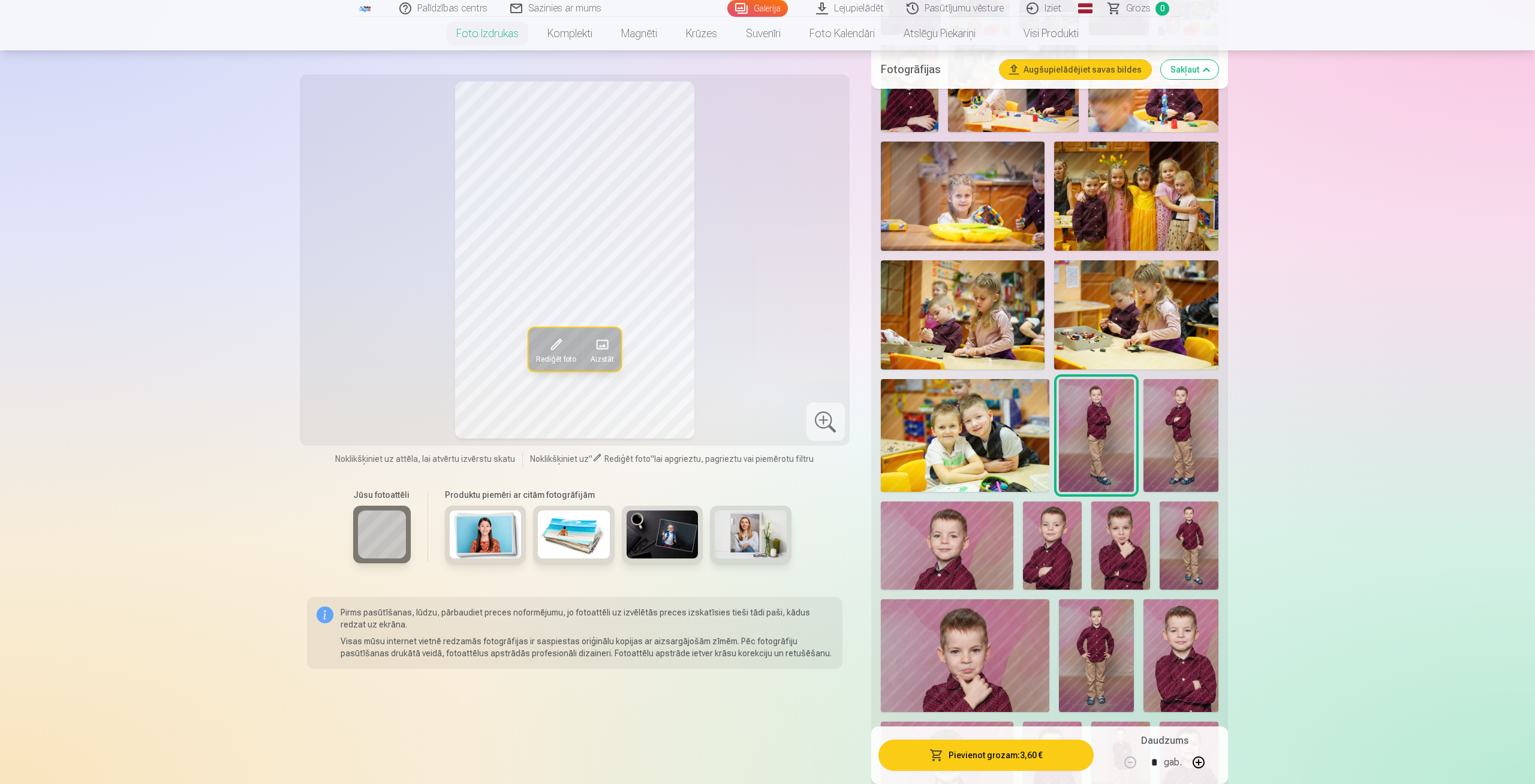
click at [1181, 416] on img at bounding box center [1181, 435] width 75 height 113
click at [975, 543] on img at bounding box center [948, 545] width 133 height 88
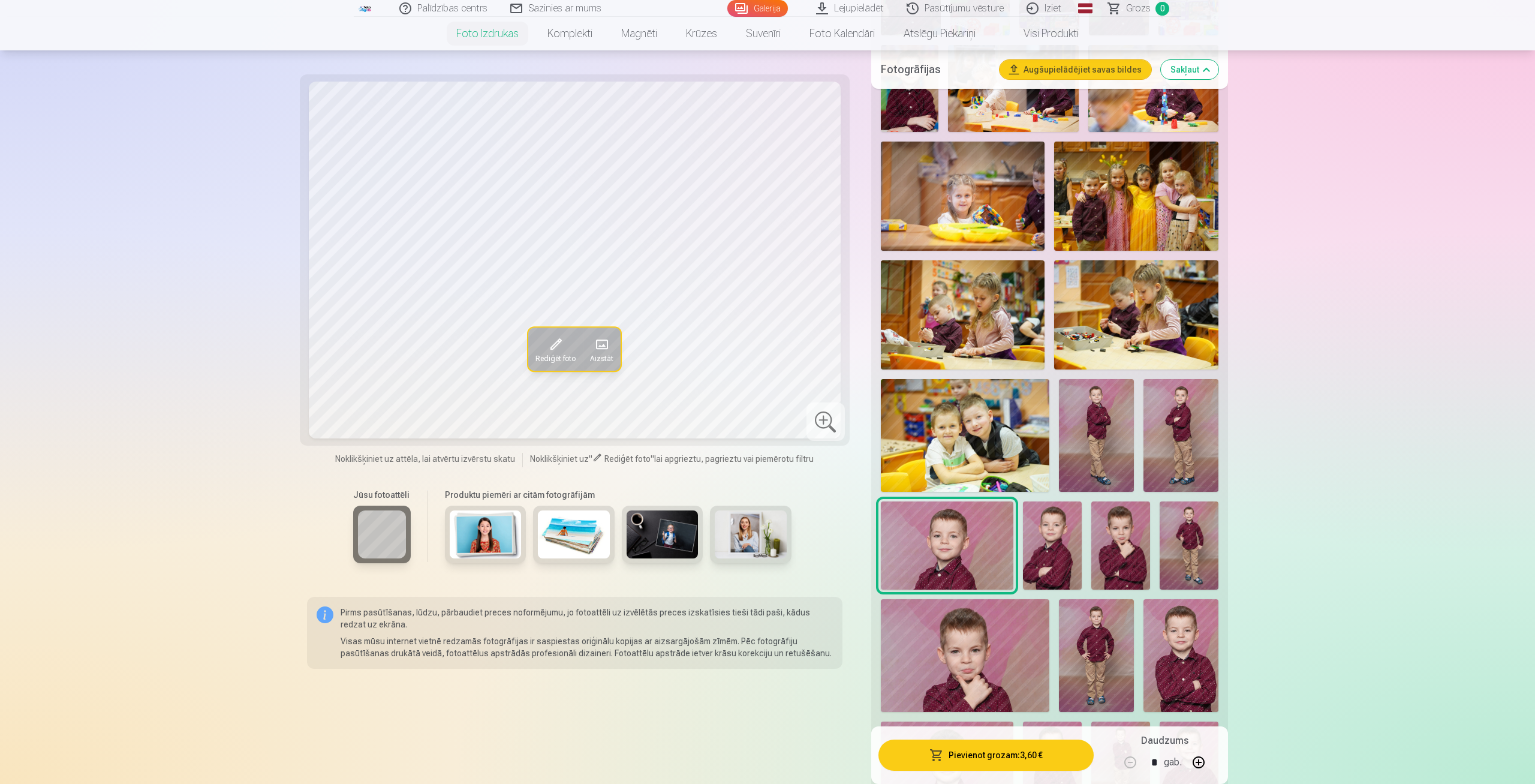
click at [1068, 535] on img at bounding box center [1053, 545] width 59 height 88
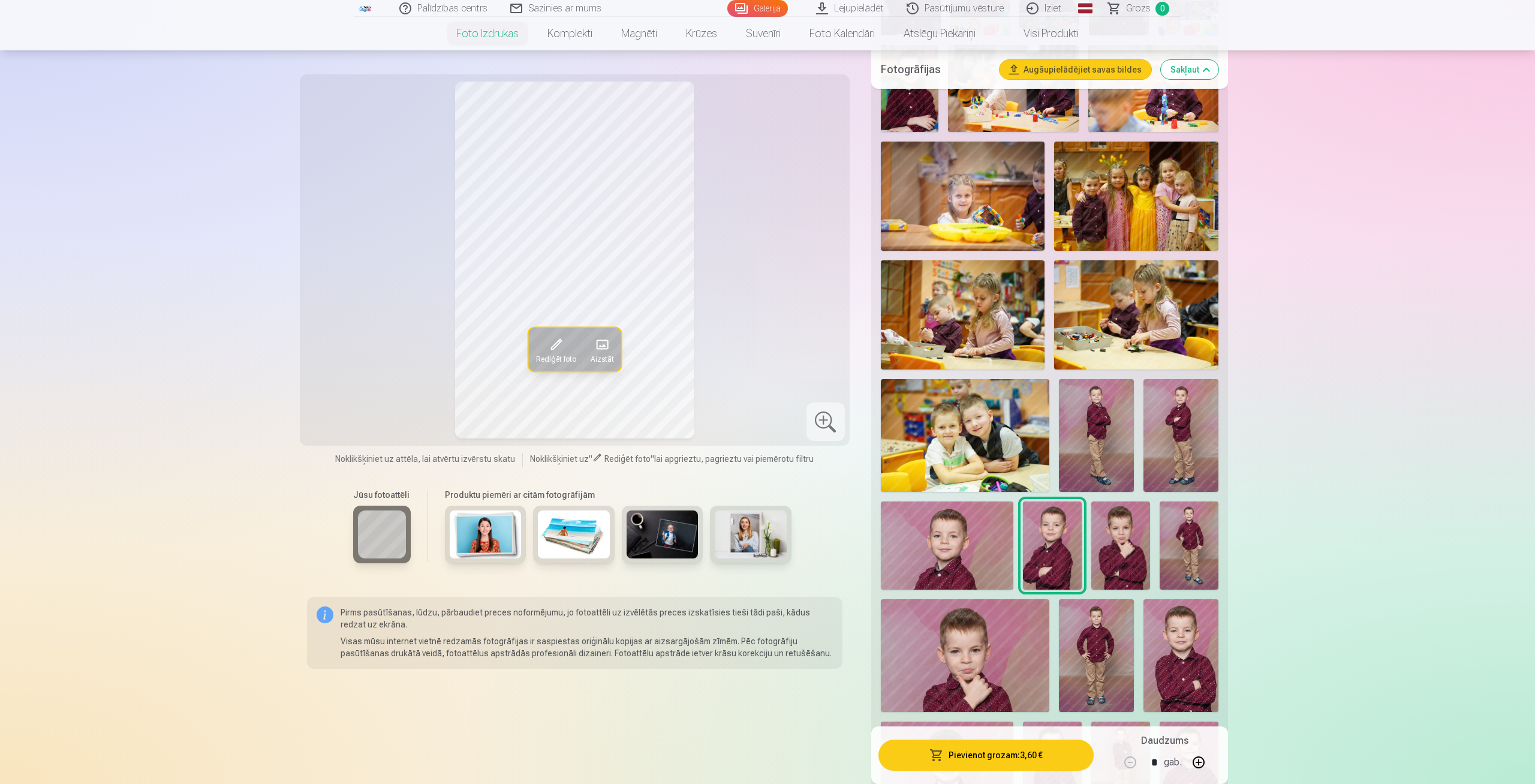
click at [1102, 541] on img at bounding box center [1121, 545] width 59 height 88
click at [1204, 553] on img at bounding box center [1189, 545] width 59 height 88
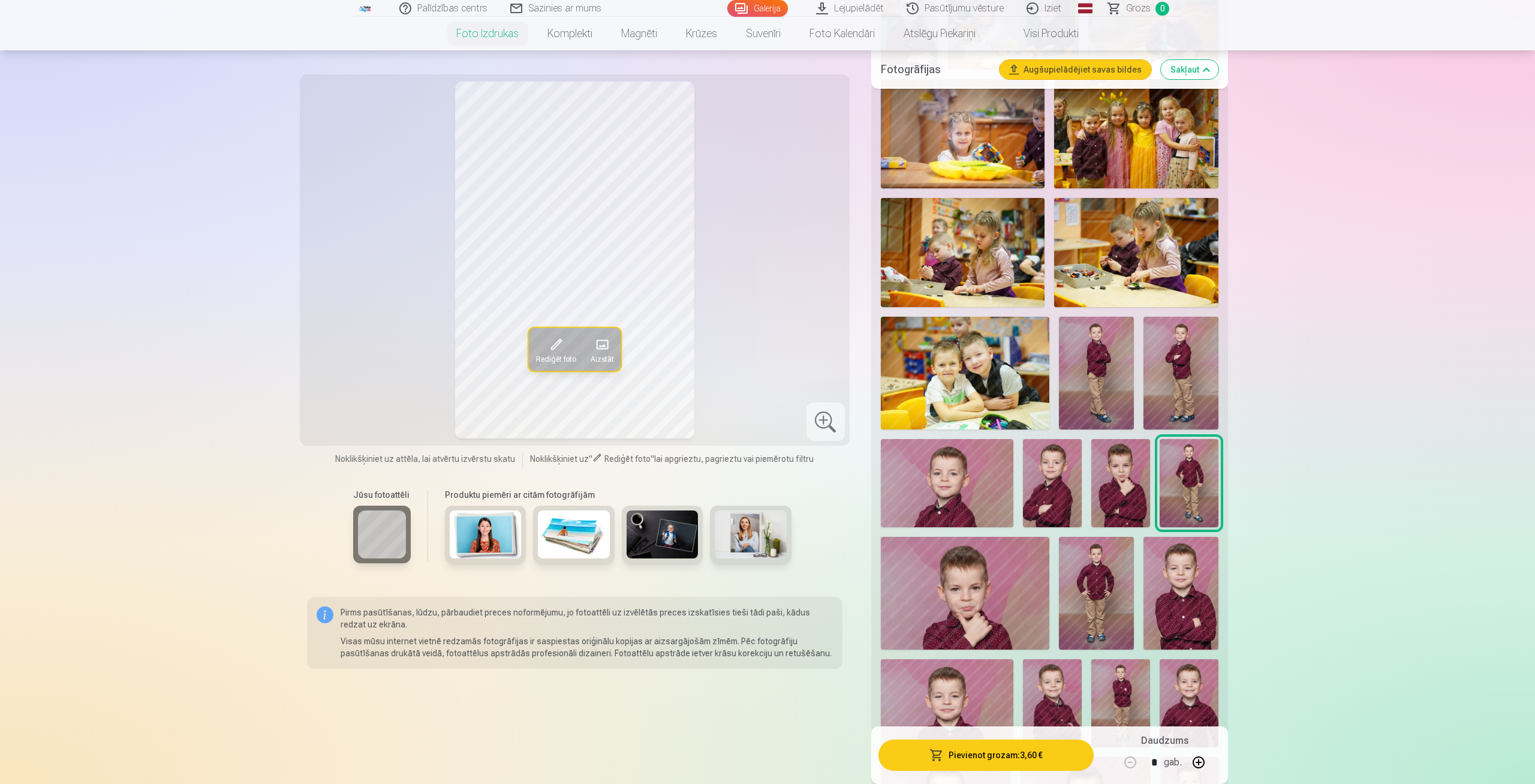
click at [949, 575] on img at bounding box center [965, 593] width 169 height 112
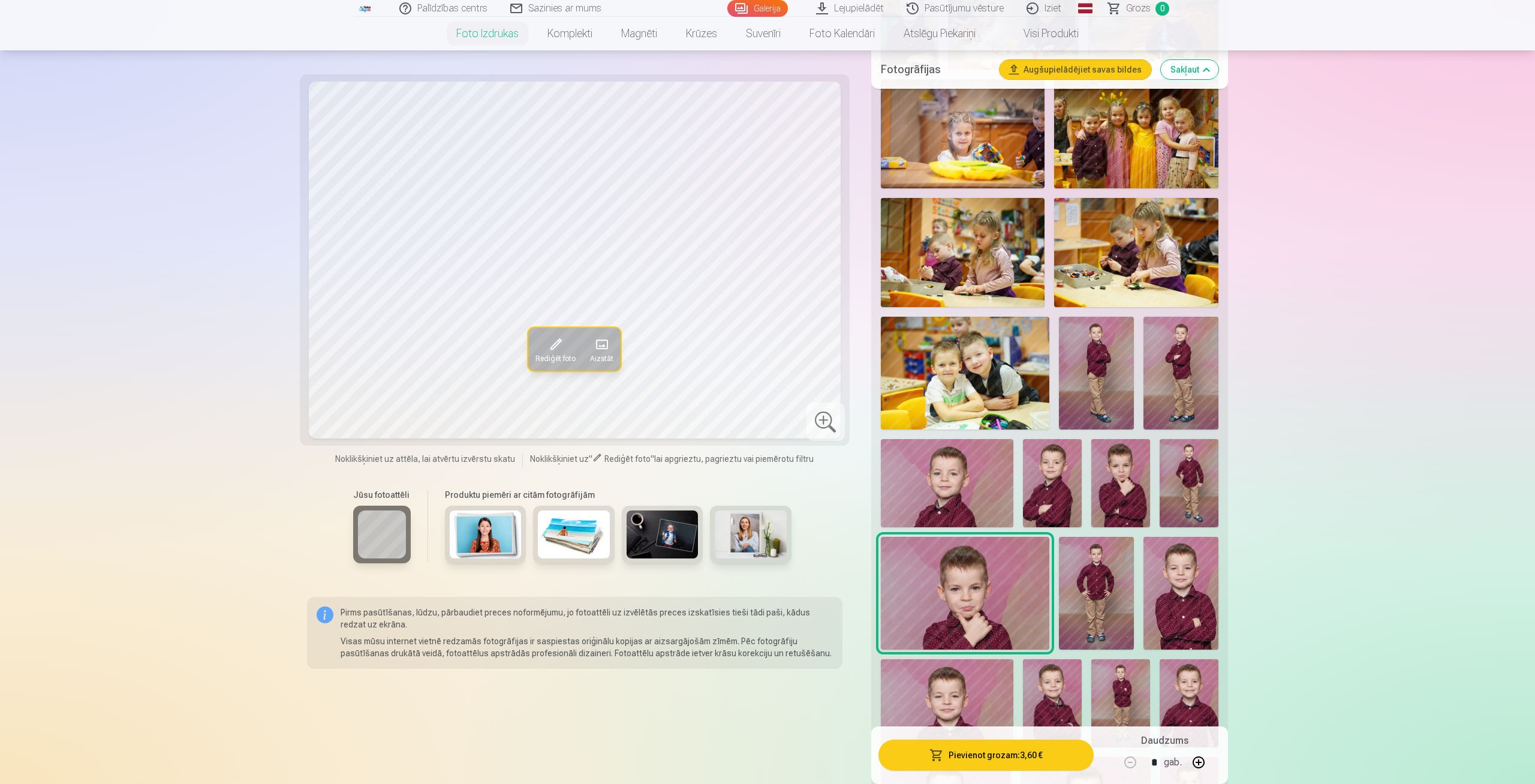
click at [1092, 571] on img at bounding box center [1096, 593] width 75 height 113
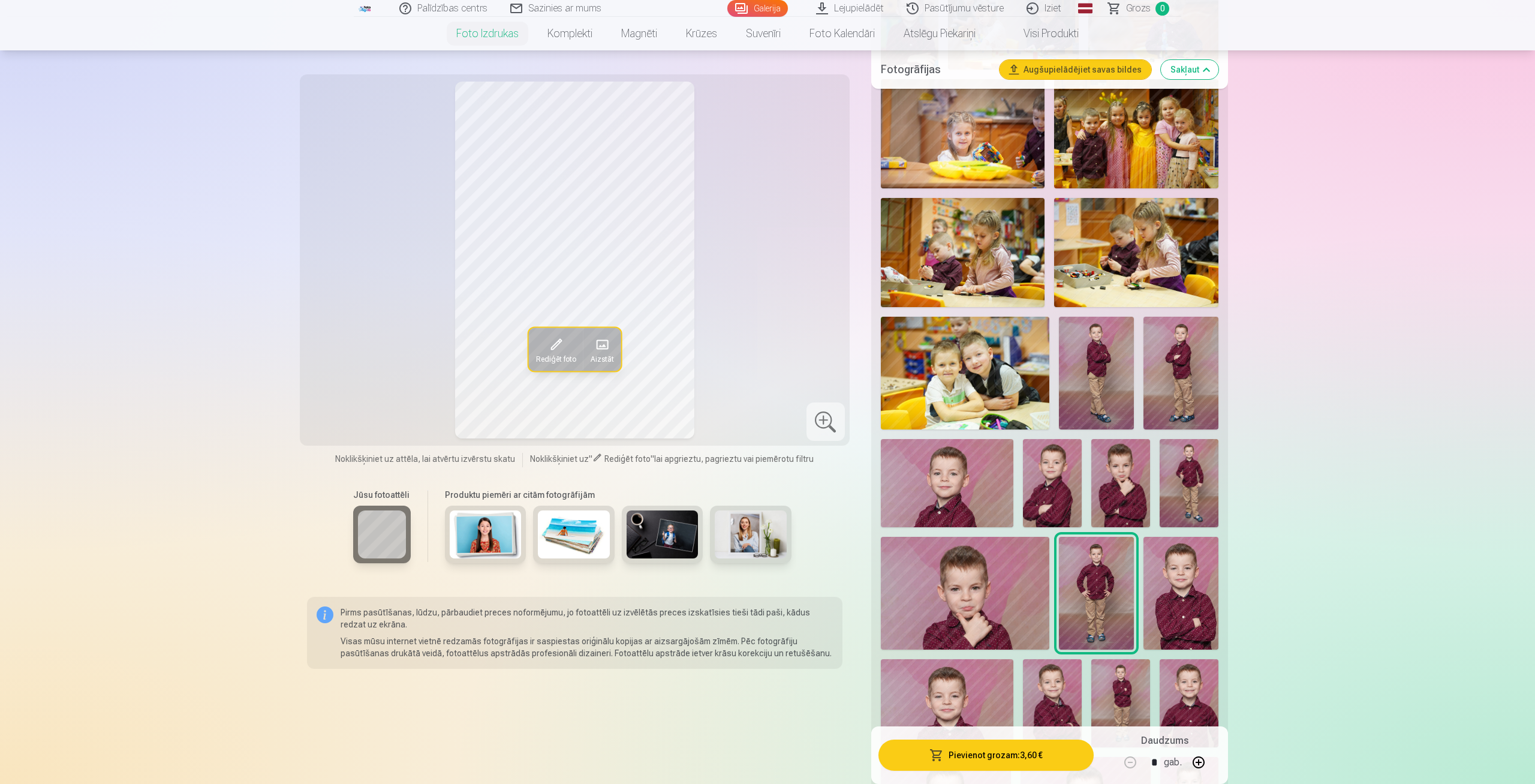
click at [1190, 585] on img at bounding box center [1181, 593] width 75 height 112
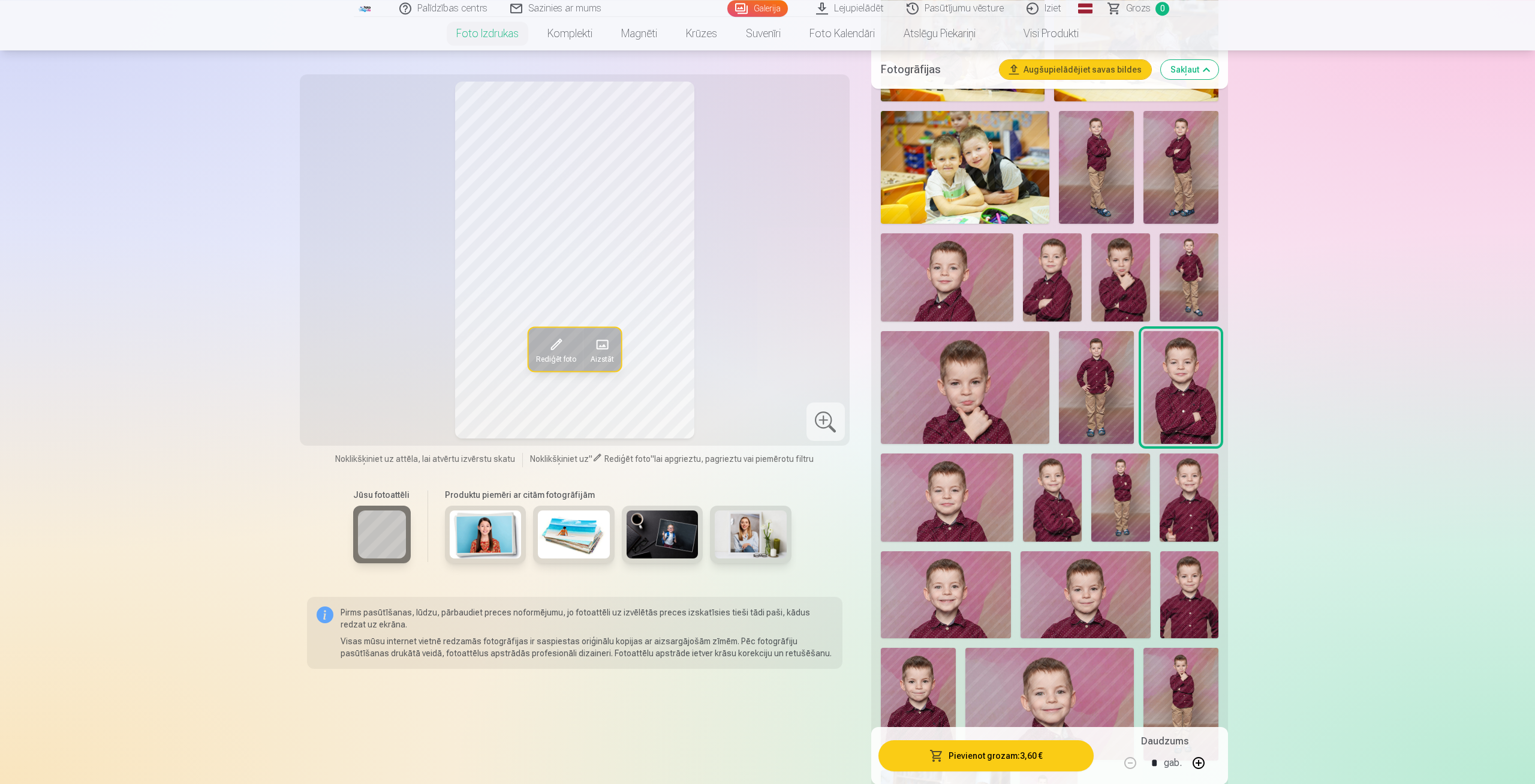
scroll to position [1497, 0]
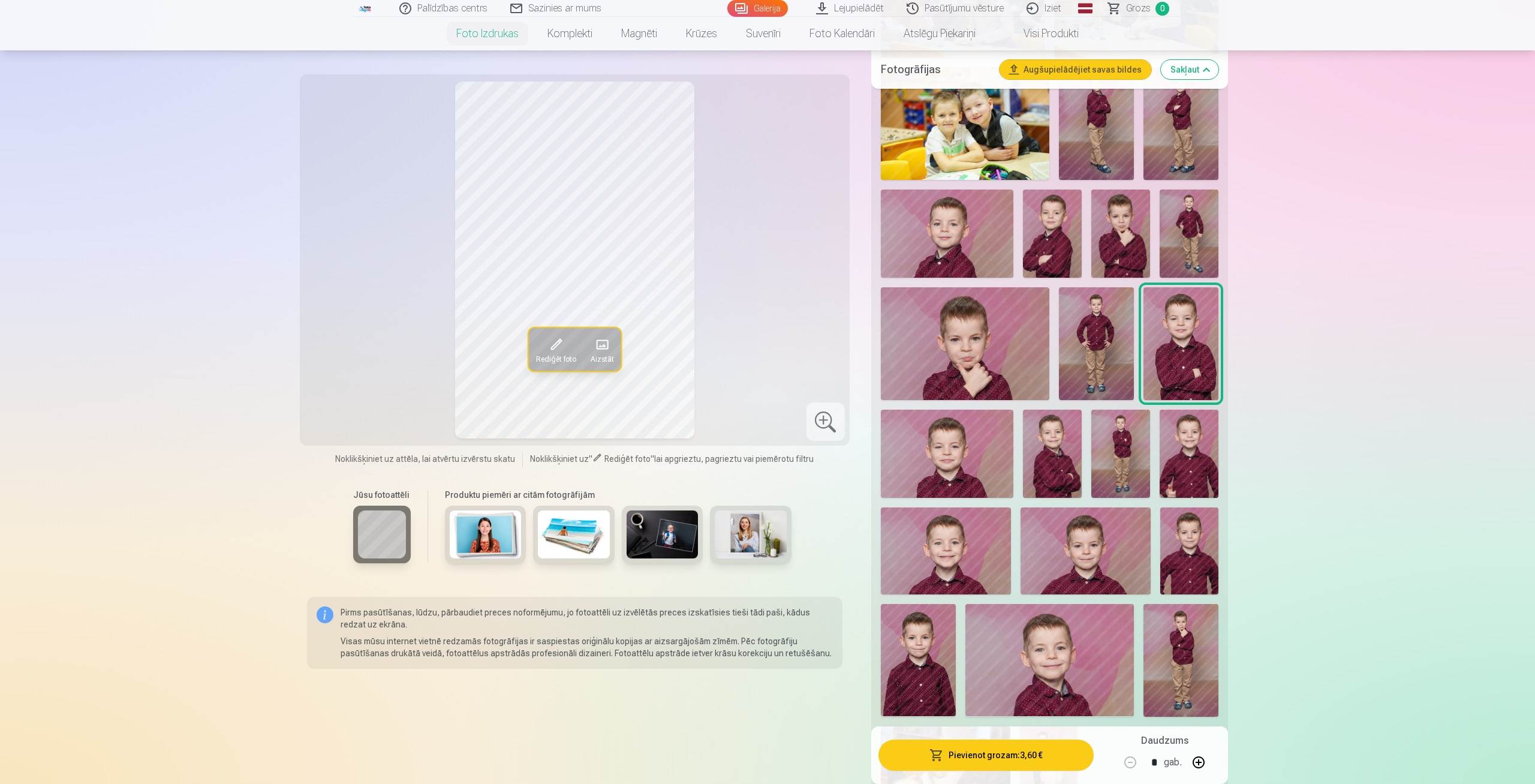
click at [933, 476] on img at bounding box center [948, 453] width 133 height 88
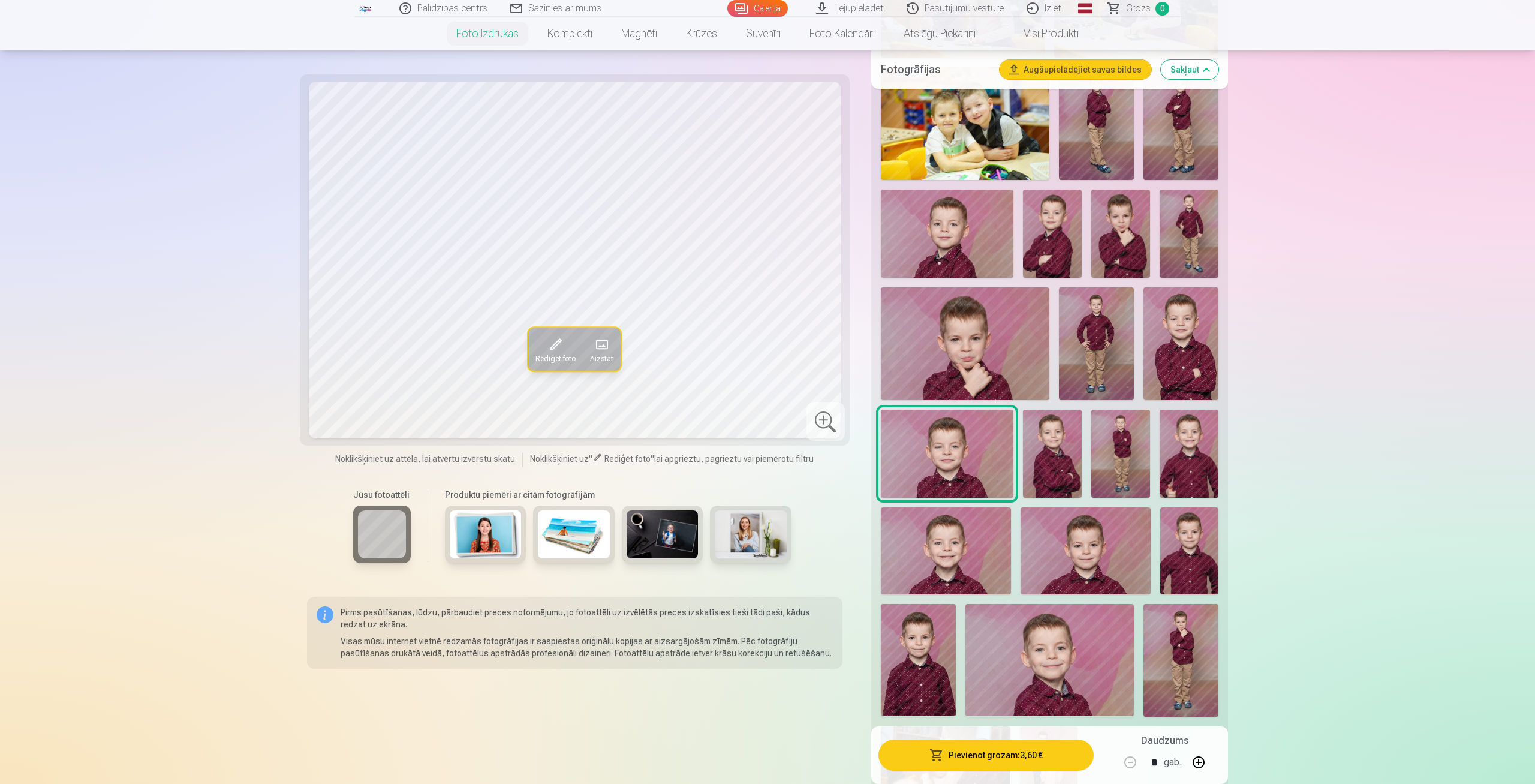
click at [1045, 455] on img at bounding box center [1053, 453] width 59 height 88
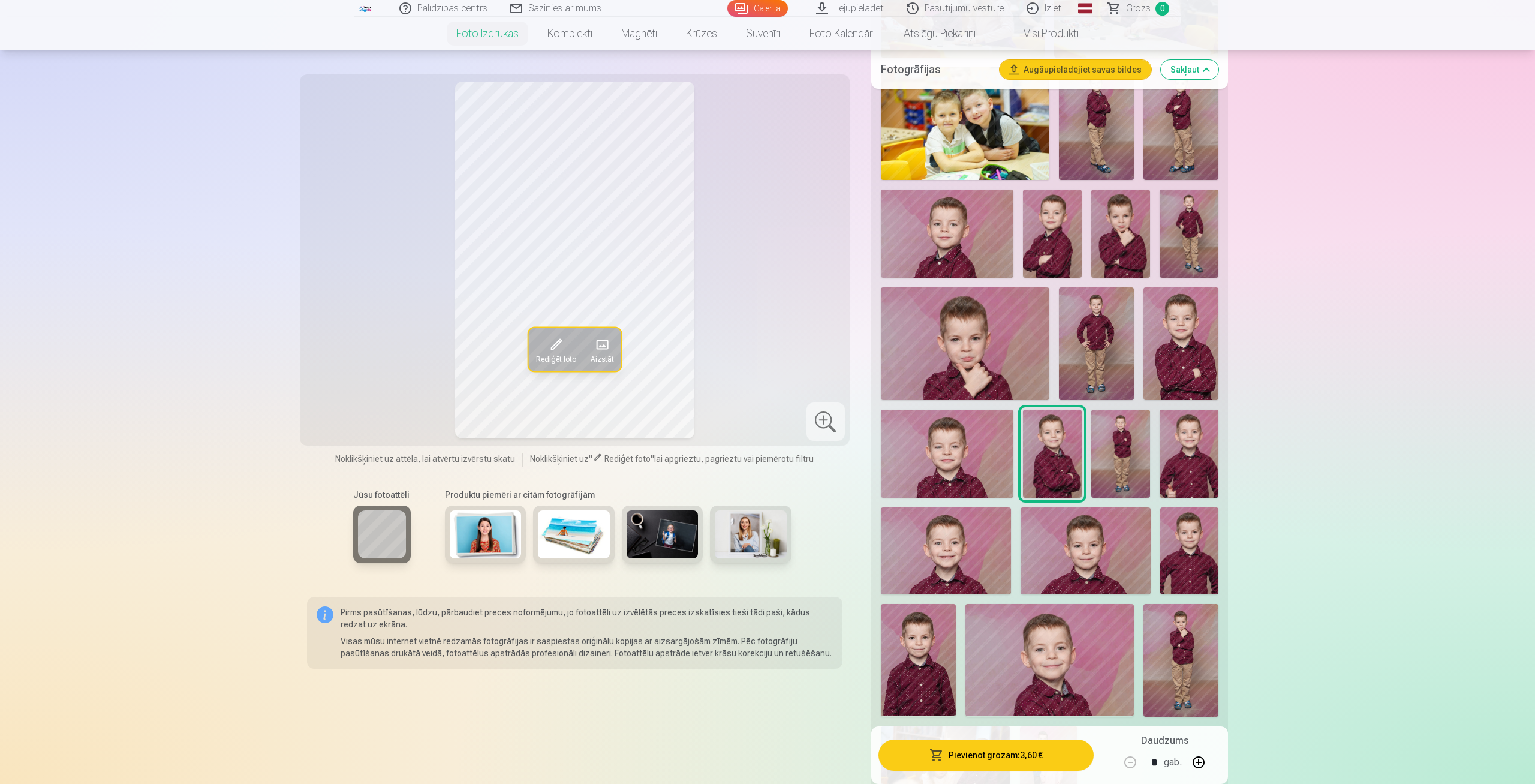
click at [1111, 449] on img at bounding box center [1121, 453] width 59 height 88
click at [1198, 455] on img at bounding box center [1189, 453] width 59 height 88
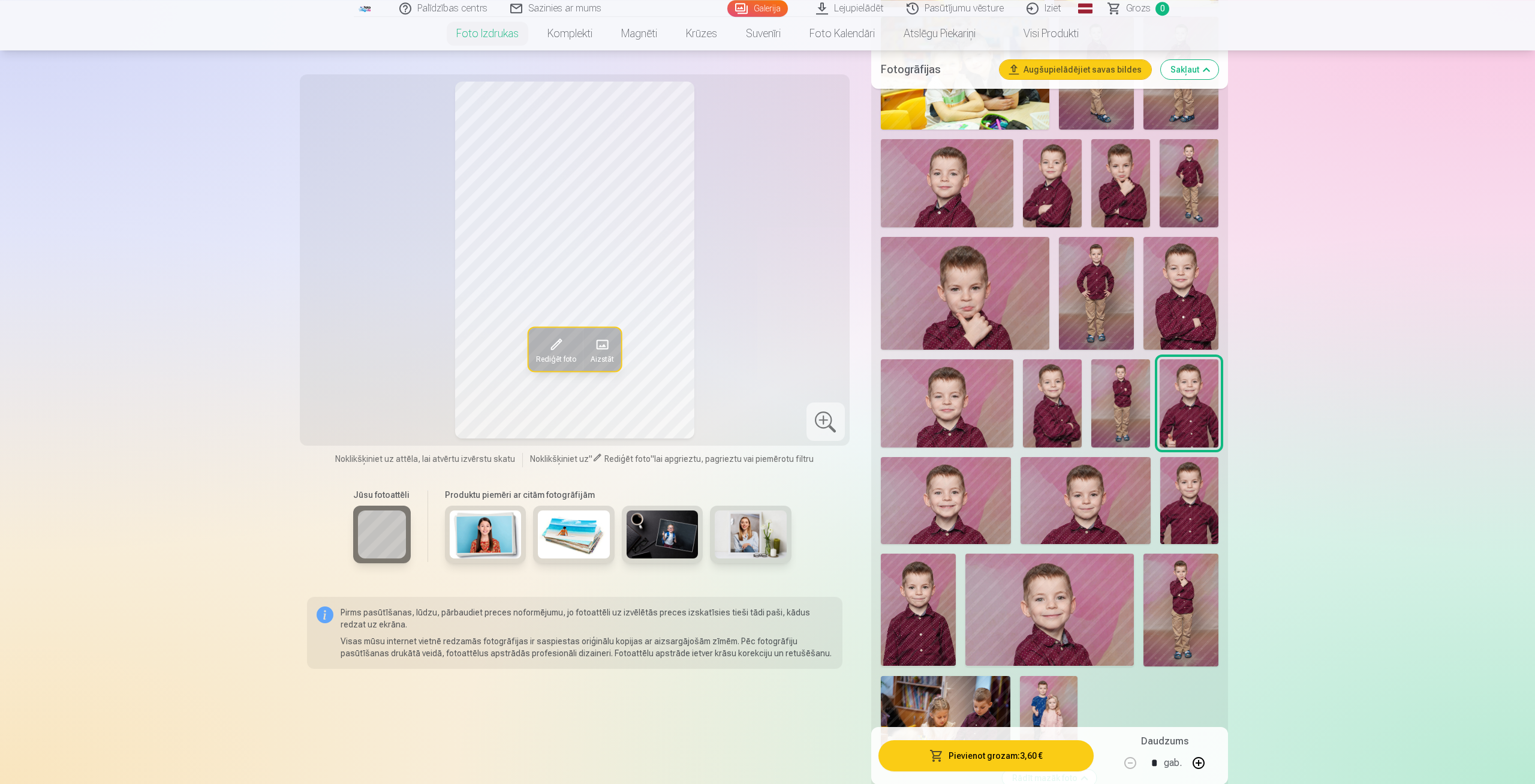
scroll to position [1621, 0]
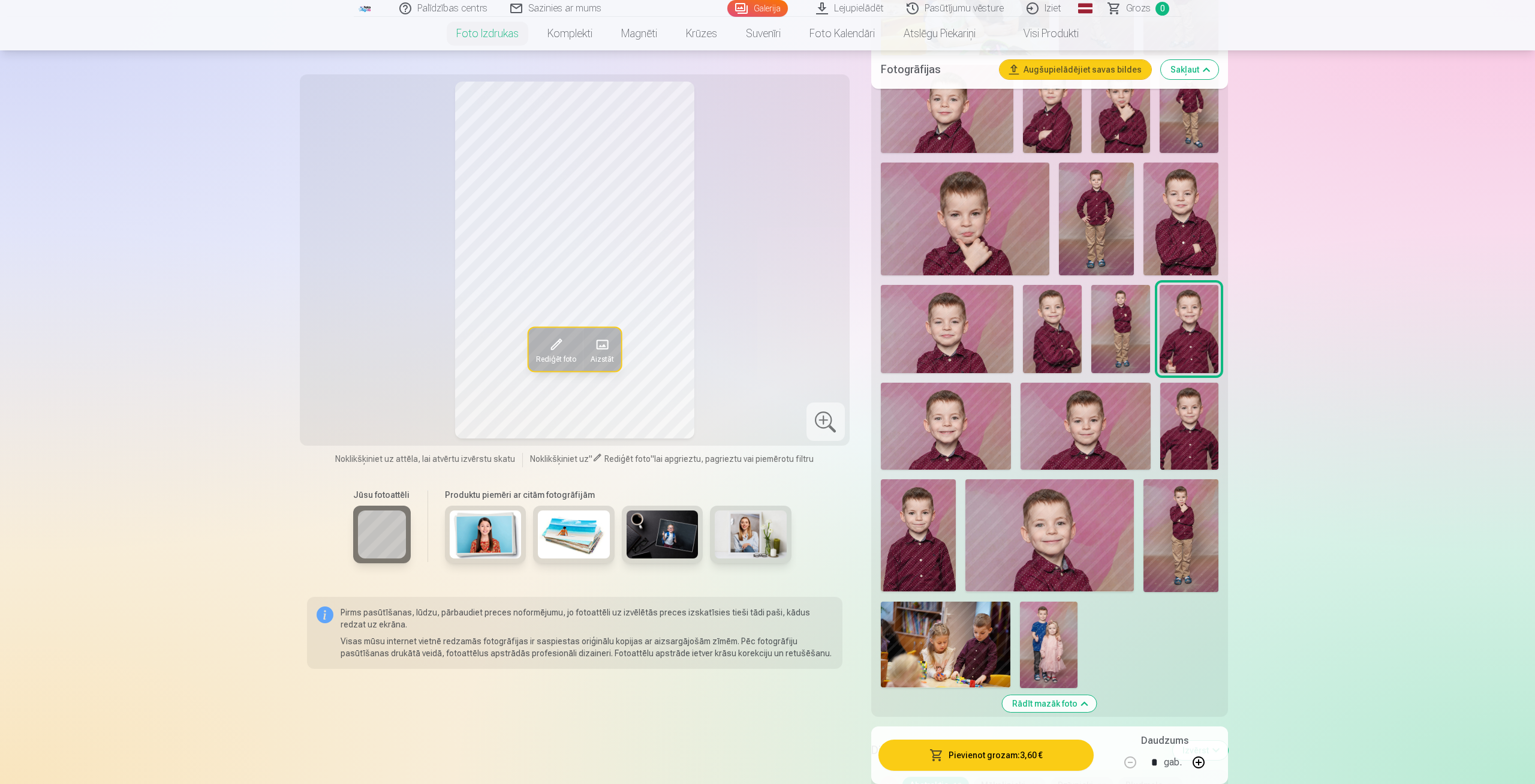
click at [956, 434] on img at bounding box center [946, 426] width 130 height 87
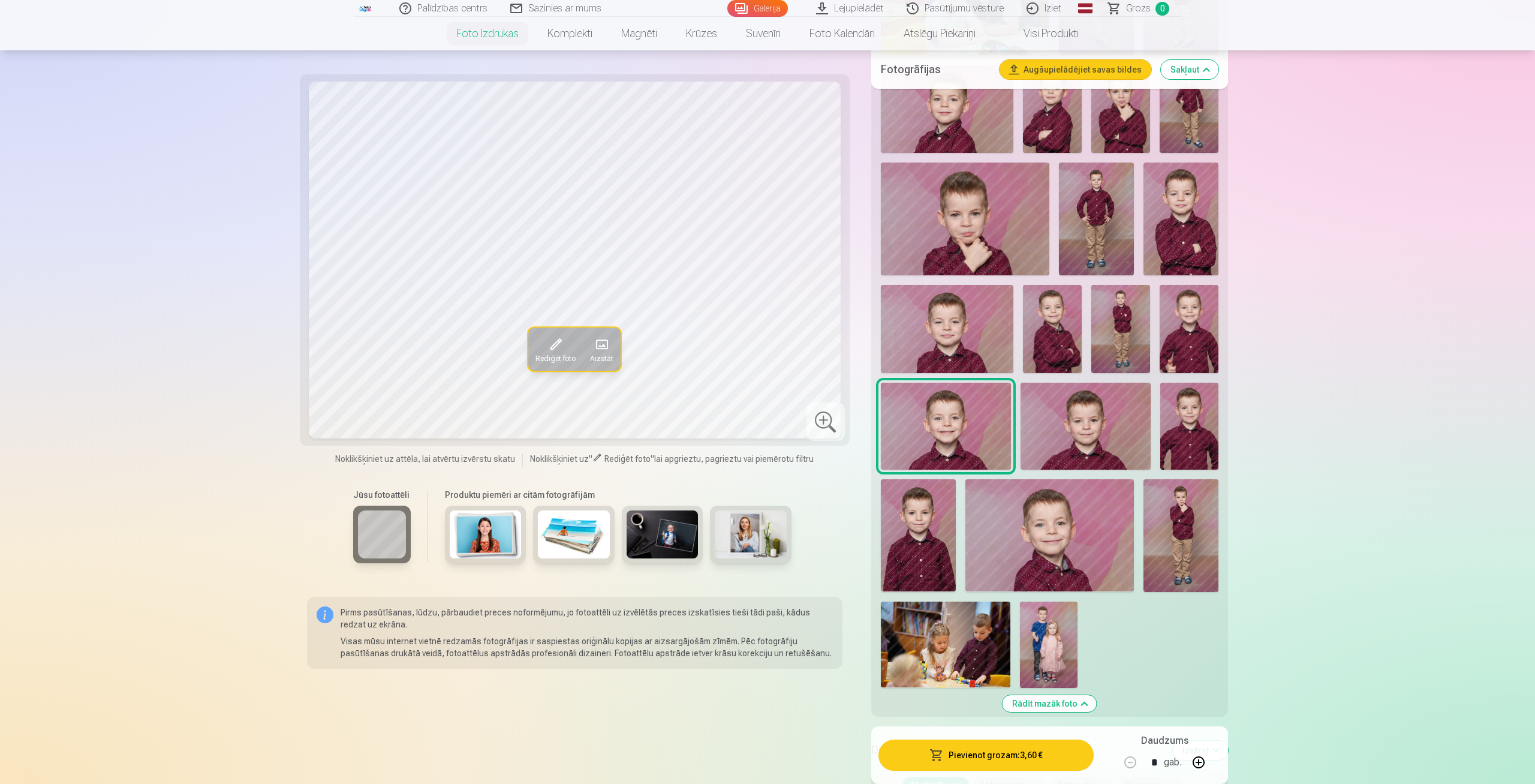
click at [1070, 428] on img at bounding box center [1085, 426] width 130 height 87
click at [1167, 420] on img at bounding box center [1189, 426] width 58 height 87
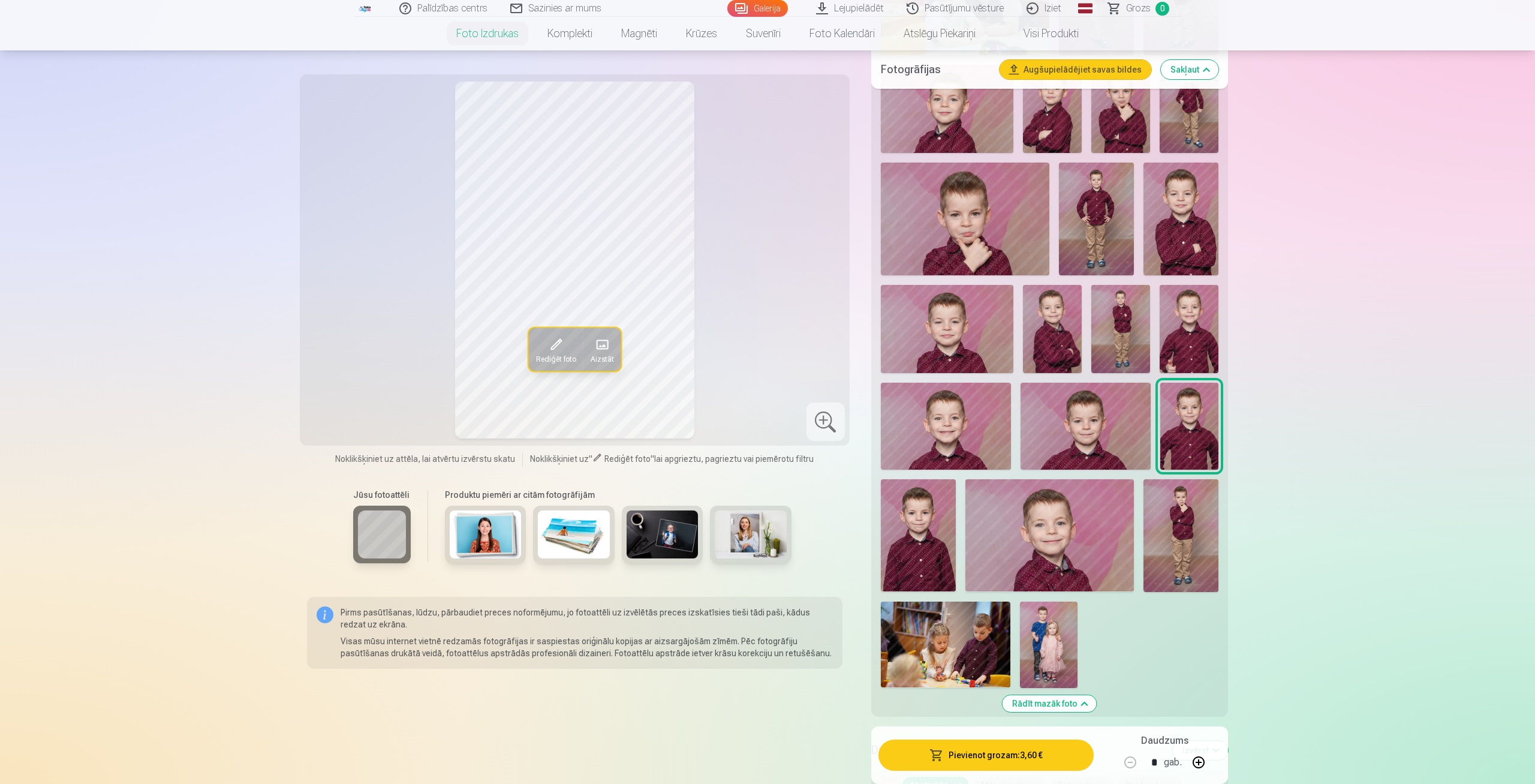
click at [920, 522] on img at bounding box center [919, 535] width 75 height 112
click at [1016, 516] on img at bounding box center [1049, 535] width 169 height 112
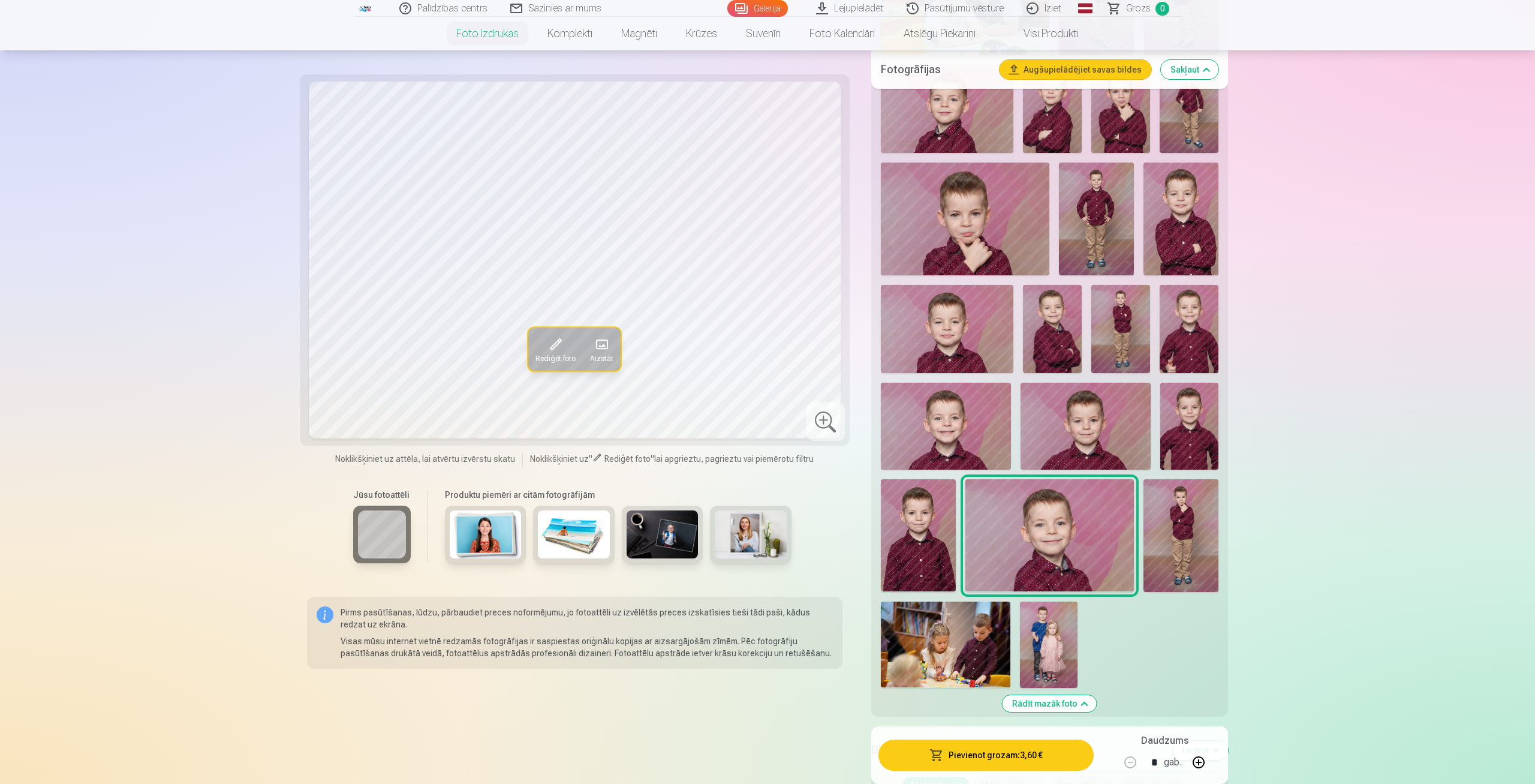
click at [1178, 529] on img at bounding box center [1181, 535] width 75 height 113
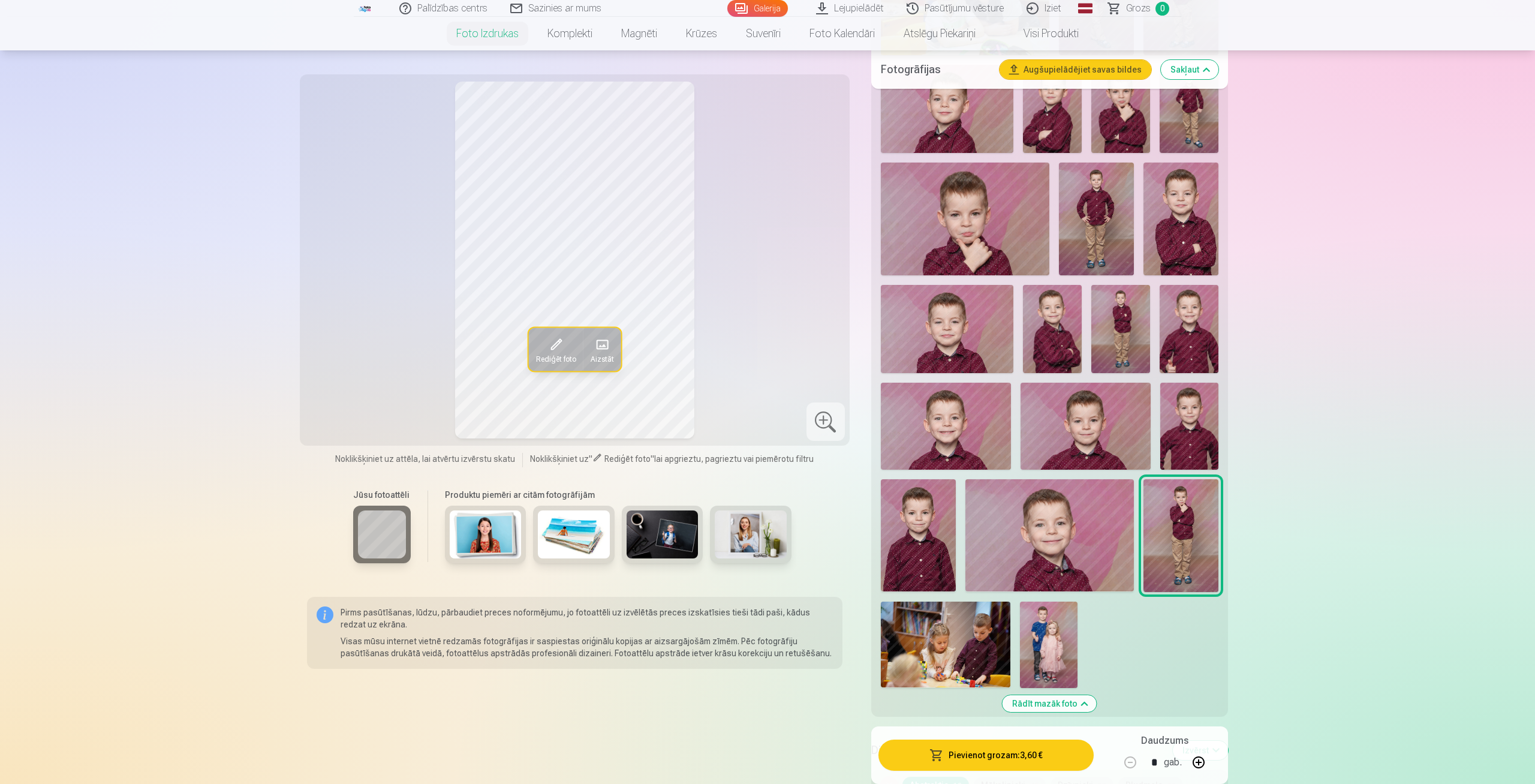
click at [965, 646] on img at bounding box center [946, 644] width 130 height 86
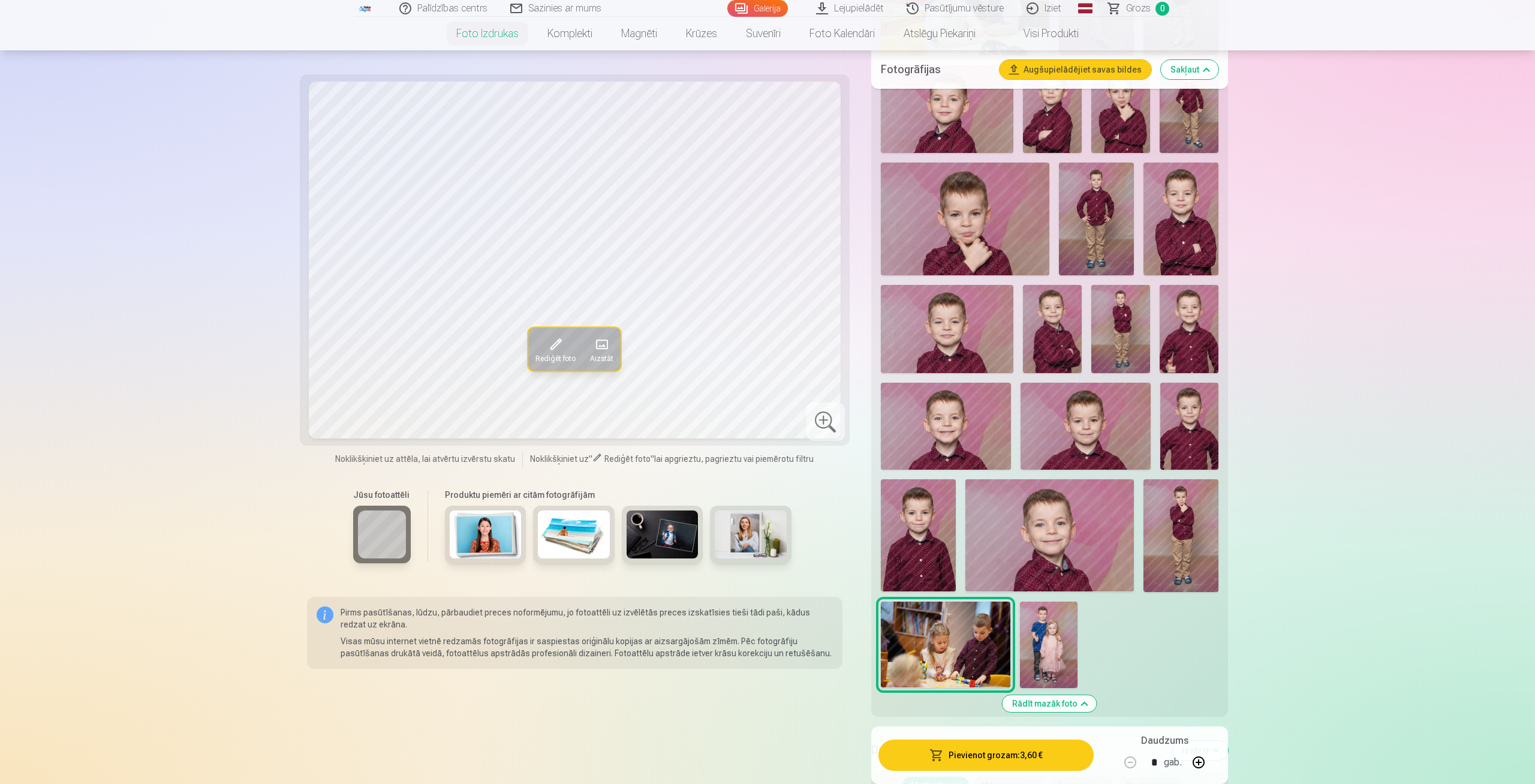
click at [1037, 646] on img at bounding box center [1048, 644] width 57 height 86
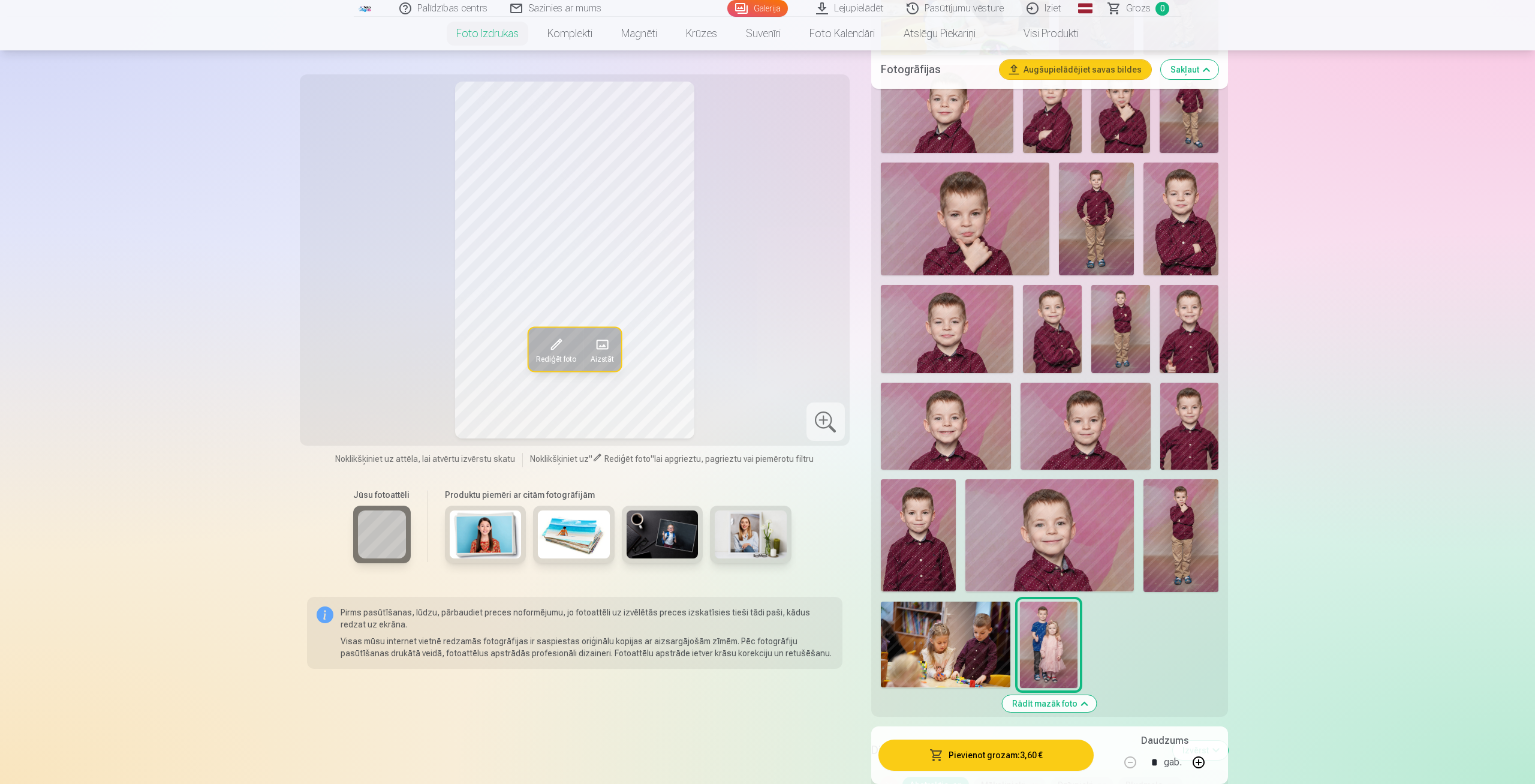
click at [1043, 8] on link "Iziet" at bounding box center [1045, 8] width 57 height 17
